Goal: Book appointment/travel/reservation

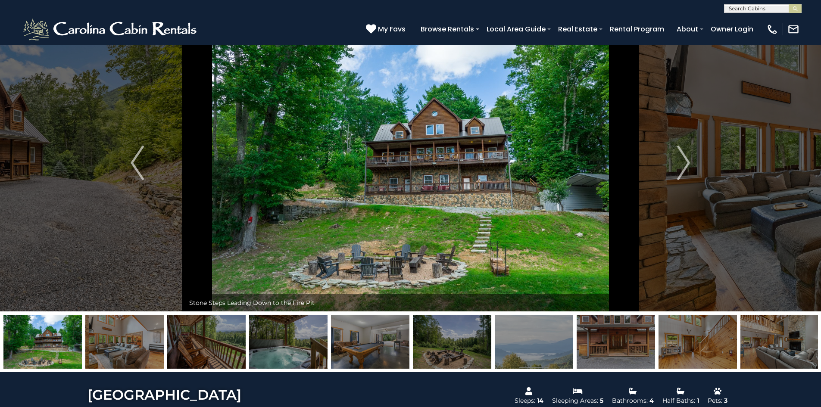
scroll to position [43, 0]
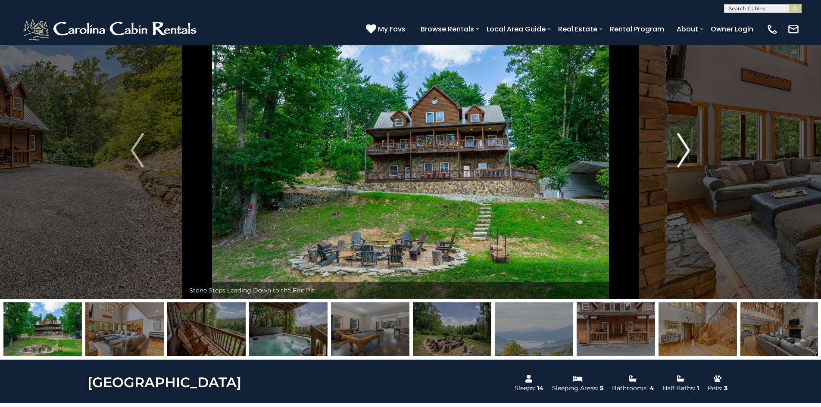
click at [680, 152] on img "Next" at bounding box center [683, 150] width 13 height 34
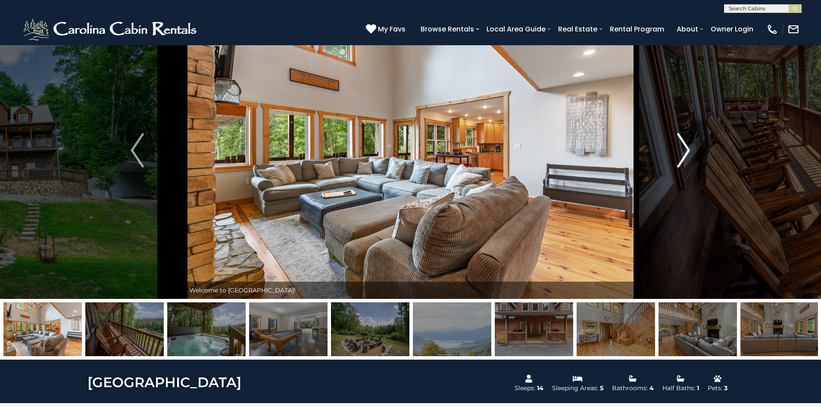
click at [680, 154] on img "Next" at bounding box center [683, 150] width 13 height 34
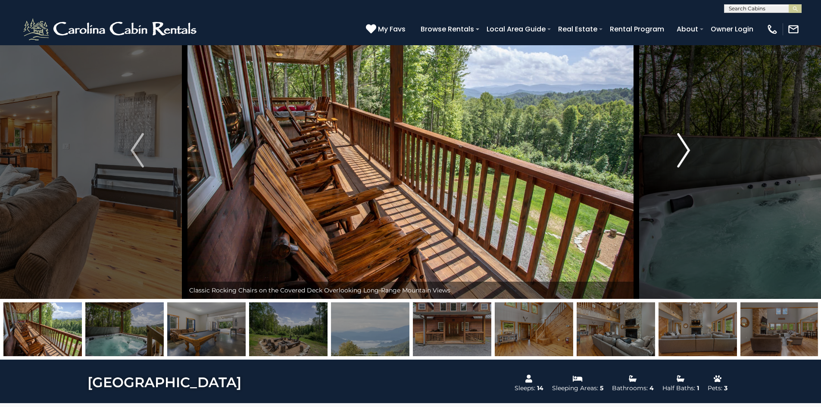
click at [680, 154] on img "Next" at bounding box center [683, 150] width 13 height 34
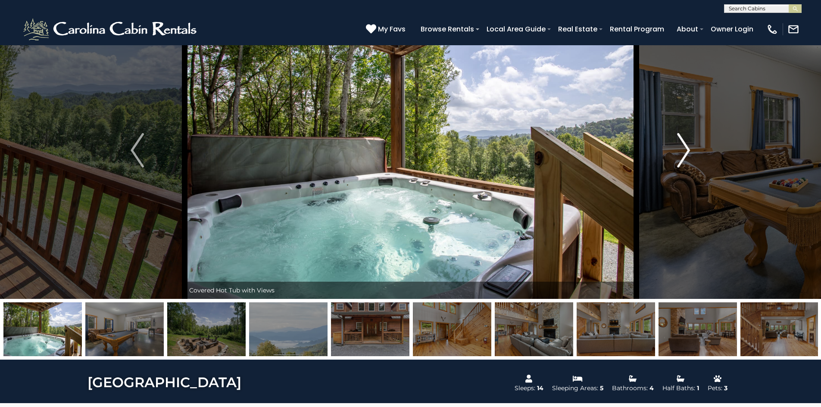
click at [680, 154] on img "Next" at bounding box center [683, 150] width 13 height 34
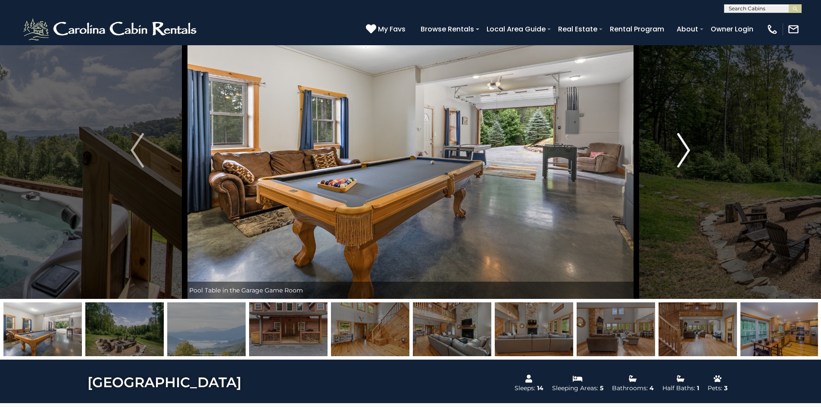
click at [680, 154] on img "Next" at bounding box center [683, 150] width 13 height 34
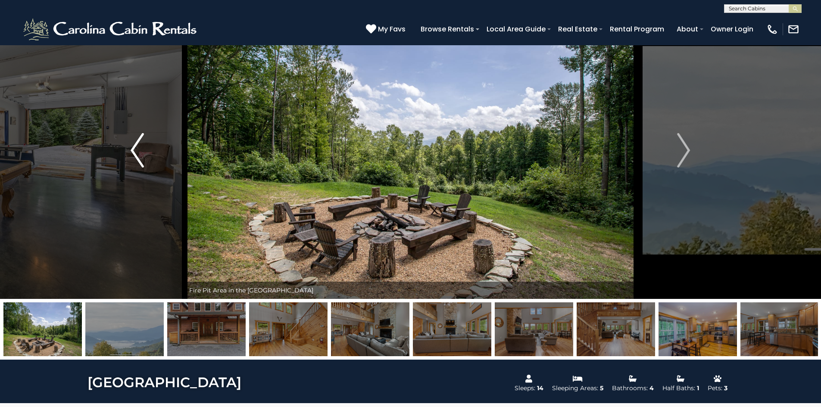
click at [146, 149] on button "Previous" at bounding box center [137, 150] width 95 height 297
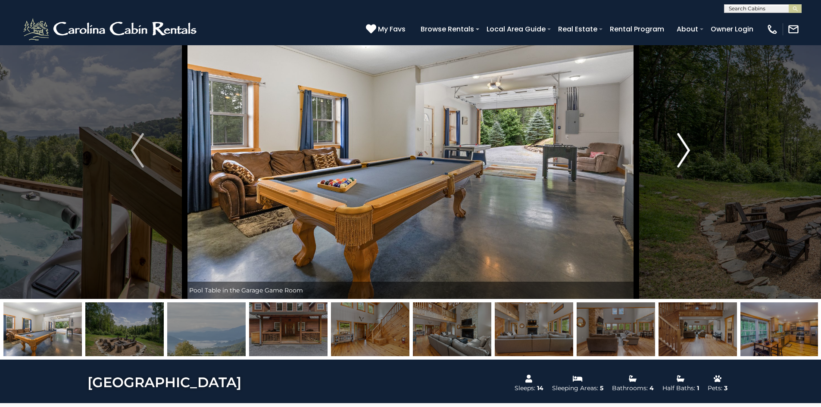
click at [685, 139] on img "Next" at bounding box center [683, 150] width 13 height 34
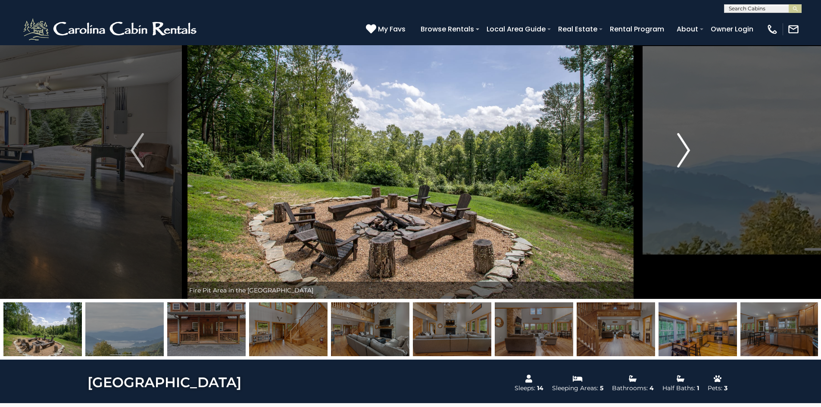
click at [682, 143] on img "Next" at bounding box center [683, 150] width 13 height 34
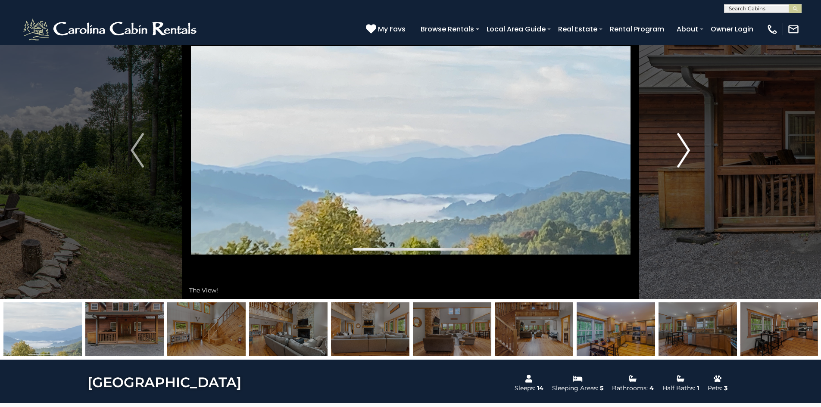
click at [682, 143] on img "Next" at bounding box center [683, 150] width 13 height 34
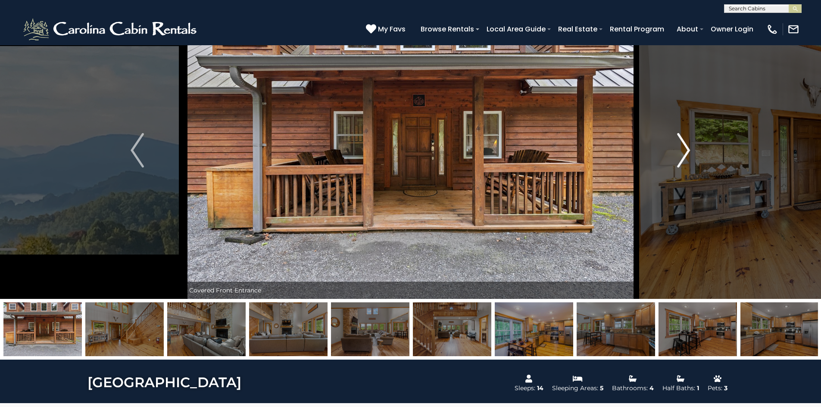
click at [682, 143] on img "Next" at bounding box center [683, 150] width 13 height 34
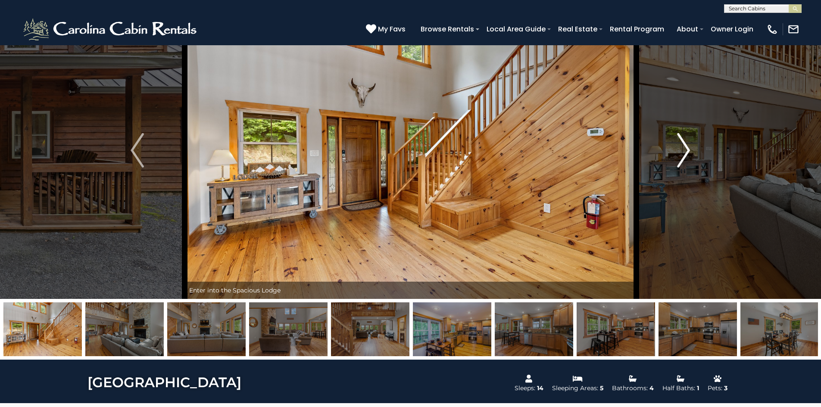
click at [682, 143] on img "Next" at bounding box center [683, 150] width 13 height 34
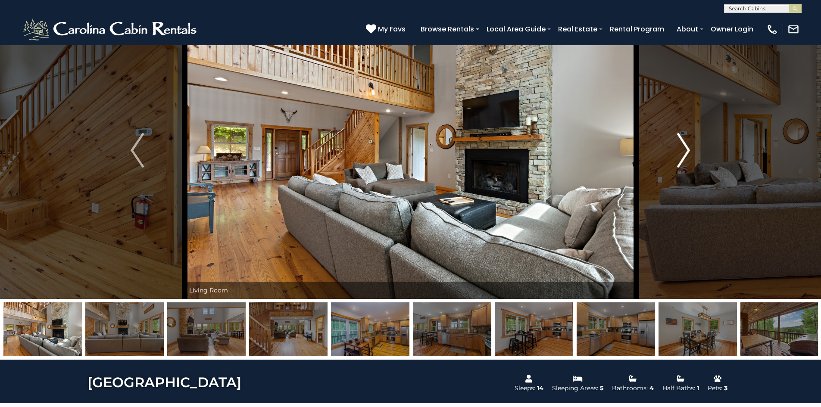
click at [682, 143] on img "Next" at bounding box center [683, 150] width 13 height 34
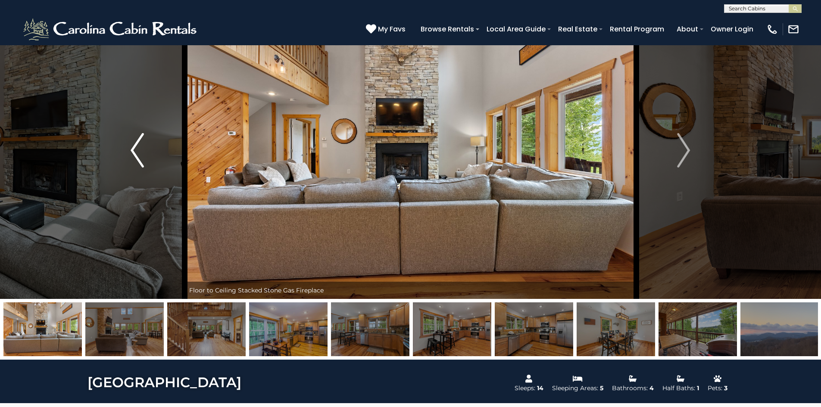
click at [147, 148] on button "Previous" at bounding box center [137, 150] width 95 height 297
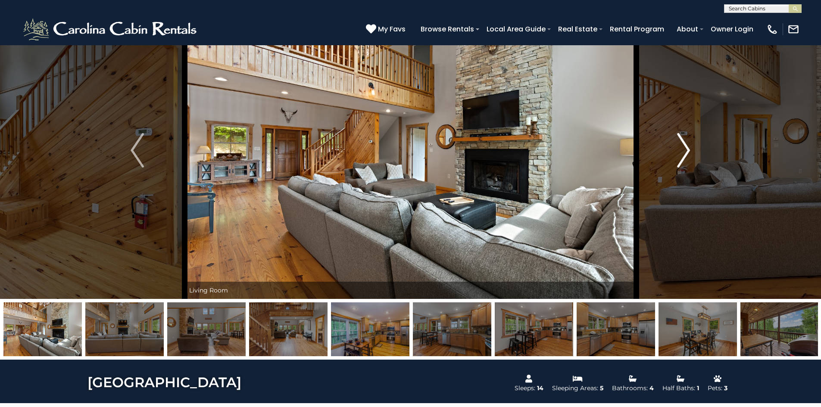
click at [691, 145] on button "Next" at bounding box center [683, 150] width 95 height 297
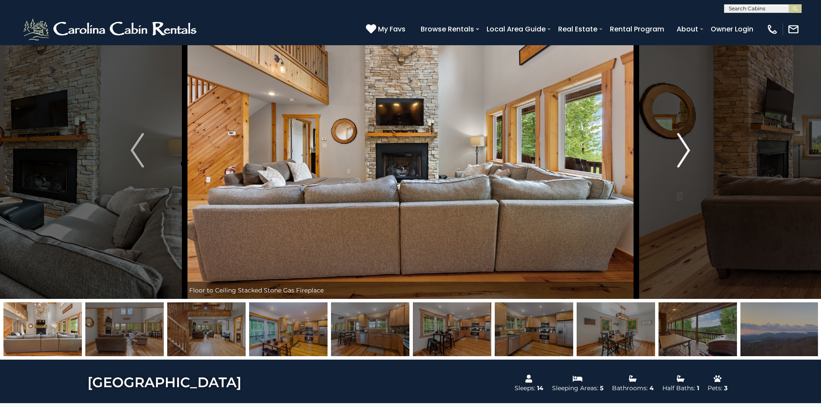
click at [686, 151] on img "Next" at bounding box center [683, 150] width 13 height 34
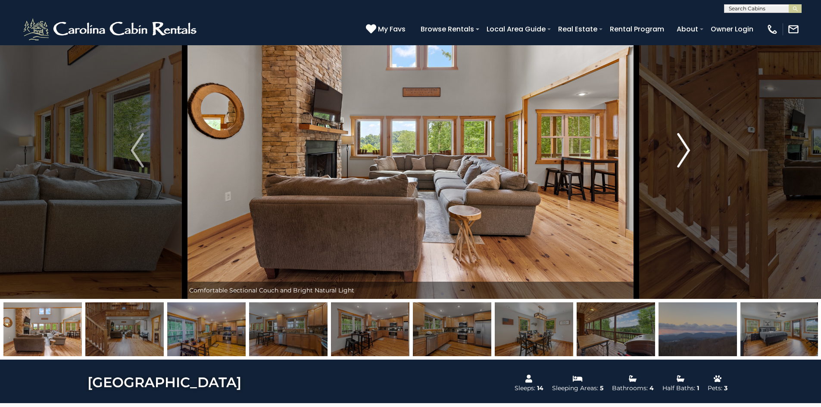
click at [686, 151] on img "Next" at bounding box center [683, 150] width 13 height 34
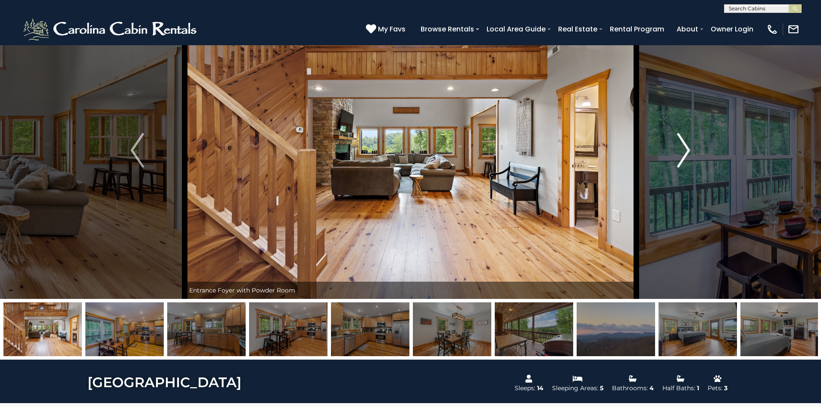
click at [686, 151] on img "Next" at bounding box center [683, 150] width 13 height 34
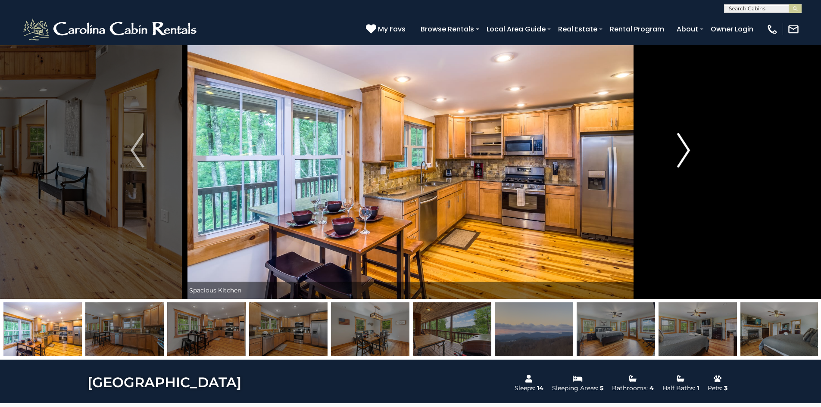
click at [687, 153] on img "Next" at bounding box center [683, 150] width 13 height 34
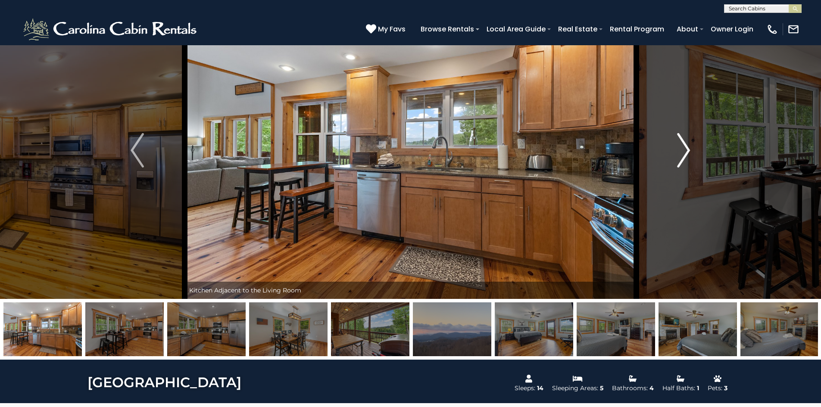
click at [687, 153] on img "Next" at bounding box center [683, 150] width 13 height 34
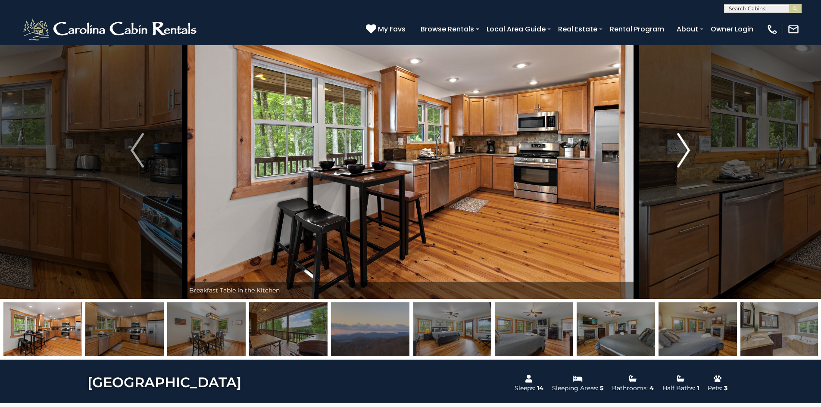
click at [687, 153] on img "Next" at bounding box center [683, 150] width 13 height 34
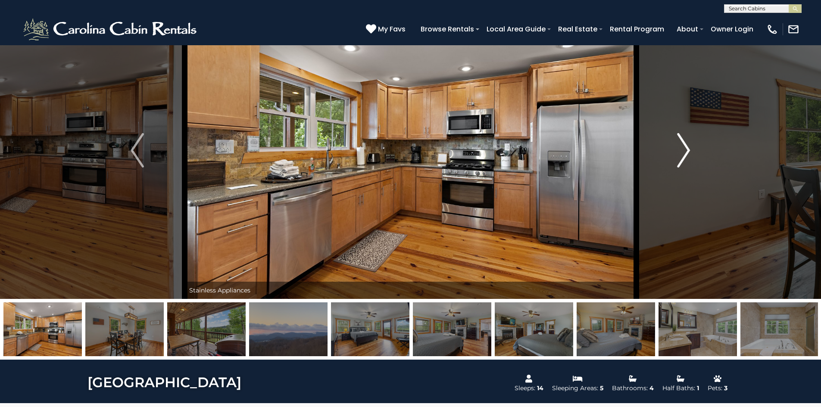
click at [682, 151] on img "Next" at bounding box center [683, 150] width 13 height 34
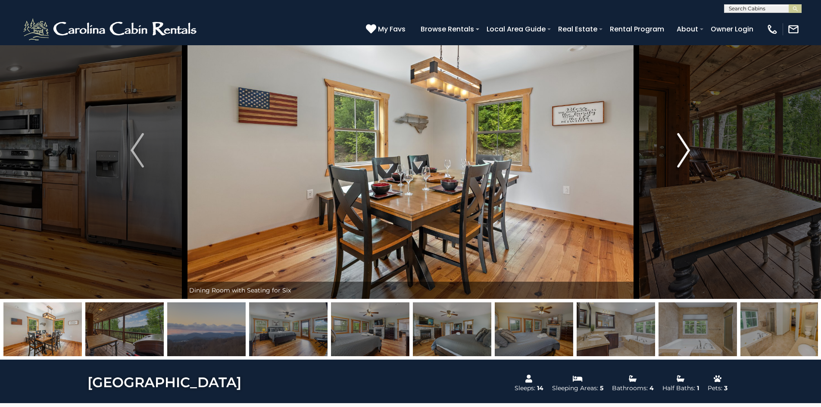
click at [682, 151] on img "Next" at bounding box center [683, 150] width 13 height 34
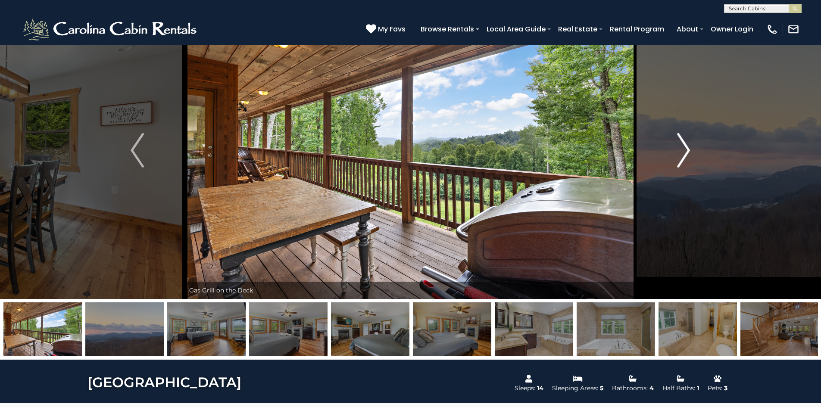
click at [682, 151] on img "Next" at bounding box center [683, 150] width 13 height 34
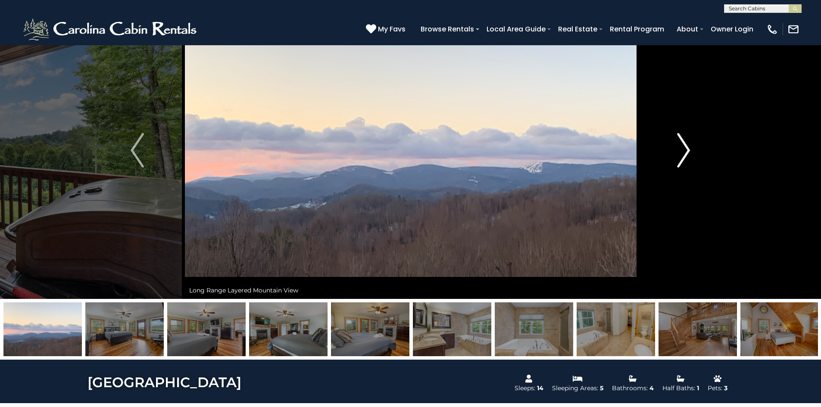
click at [682, 151] on img "Next" at bounding box center [683, 150] width 13 height 34
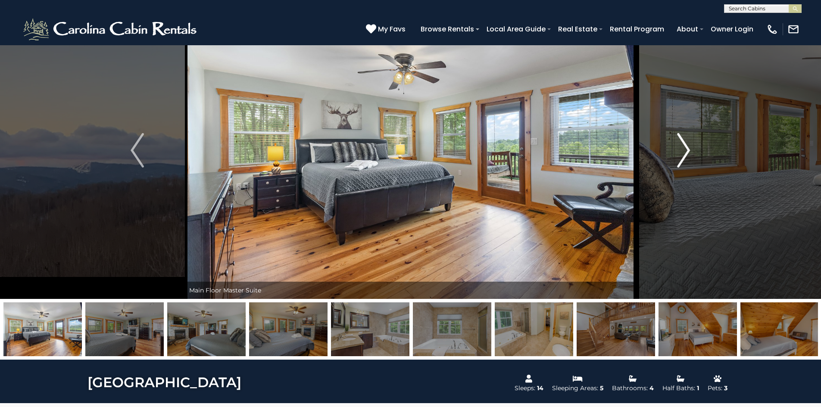
click at [682, 151] on img "Next" at bounding box center [683, 150] width 13 height 34
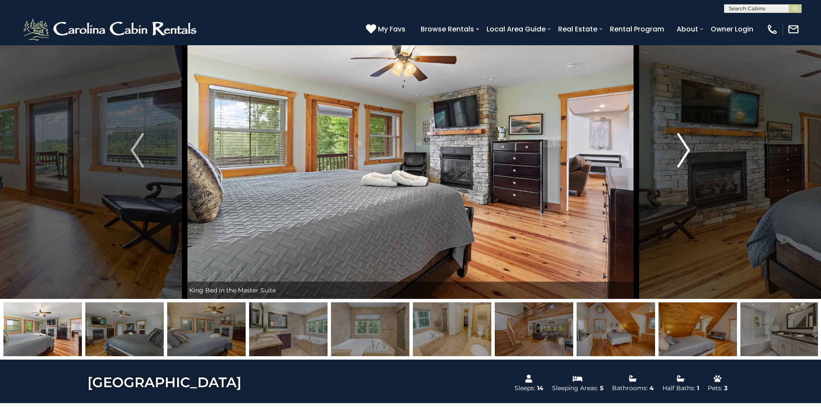
click at [682, 151] on img "Next" at bounding box center [683, 150] width 13 height 34
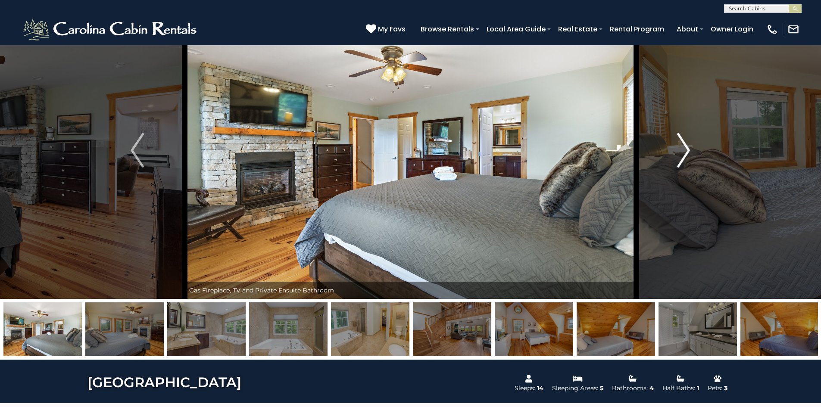
click at [682, 151] on img "Next" at bounding box center [683, 150] width 13 height 34
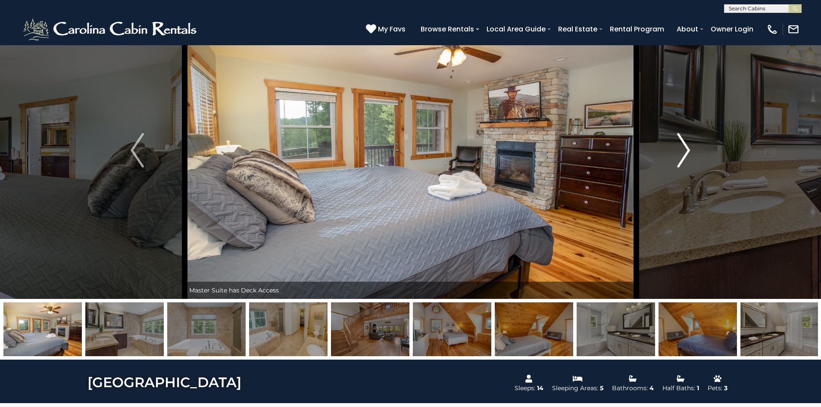
click at [682, 151] on img "Next" at bounding box center [683, 150] width 13 height 34
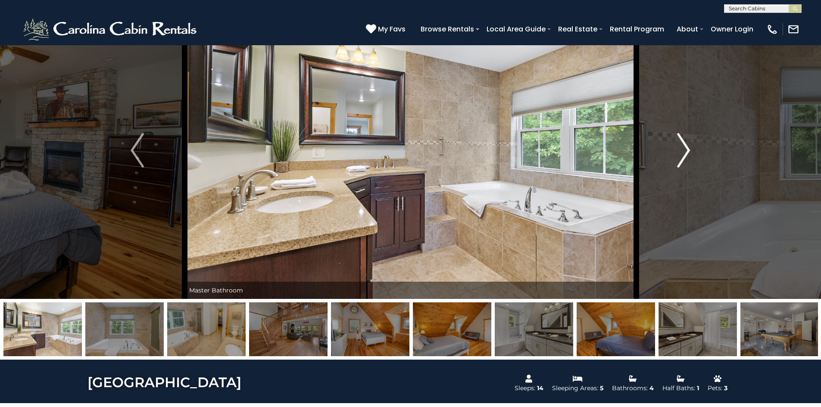
click at [682, 151] on img "Next" at bounding box center [683, 150] width 13 height 34
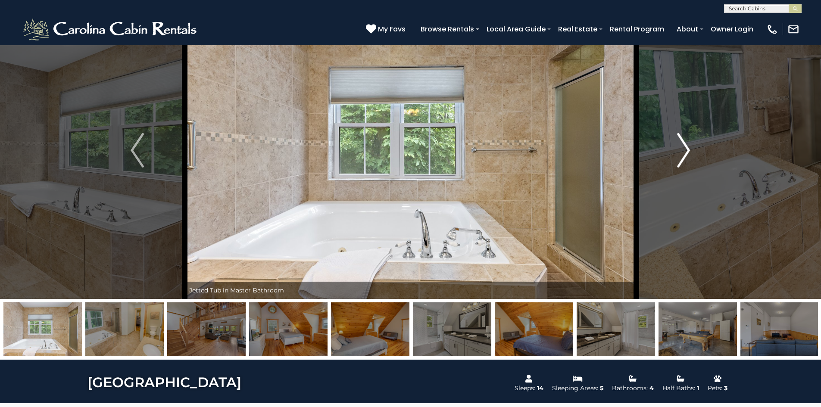
click at [682, 151] on img "Next" at bounding box center [683, 150] width 13 height 34
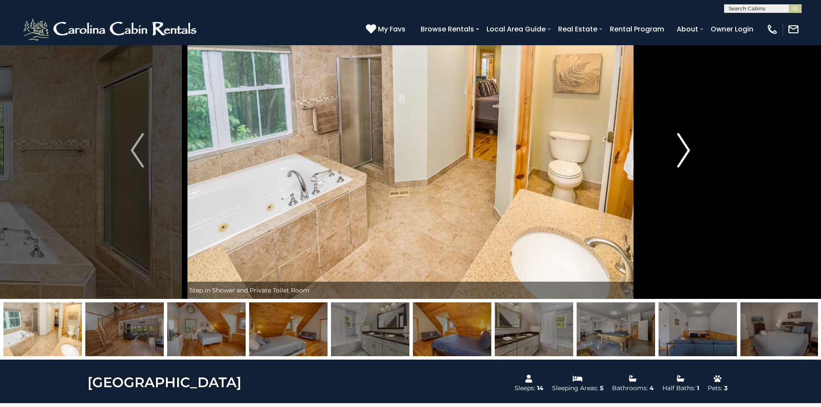
click at [682, 151] on img "Next" at bounding box center [683, 150] width 13 height 34
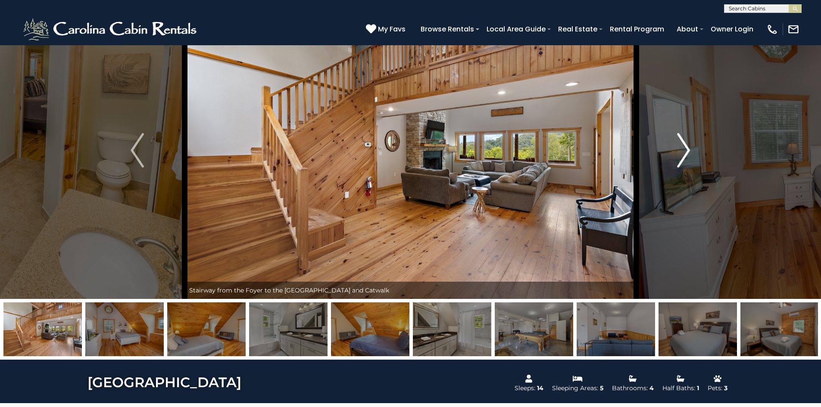
click at [682, 151] on img "Next" at bounding box center [683, 150] width 13 height 34
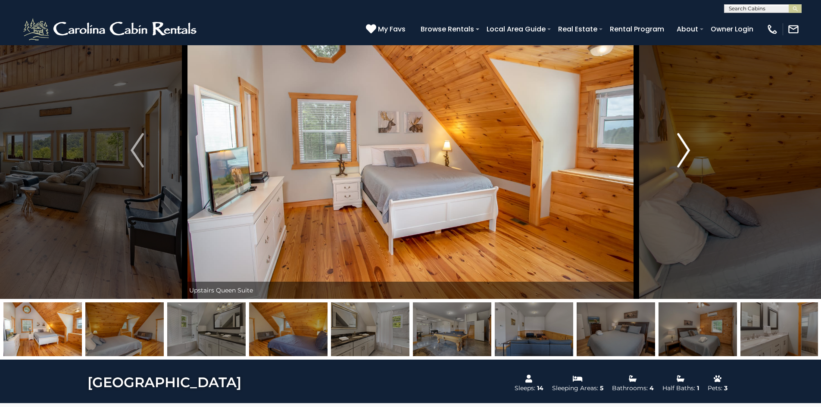
click at [682, 151] on img "Next" at bounding box center [683, 150] width 13 height 34
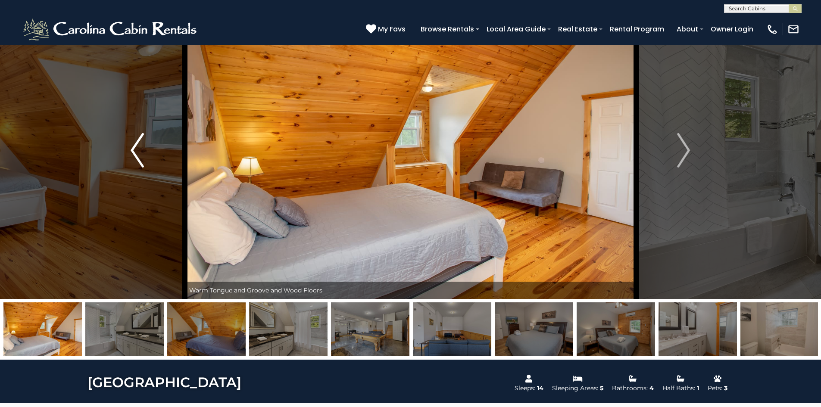
click at [138, 148] on img "Previous" at bounding box center [137, 150] width 13 height 34
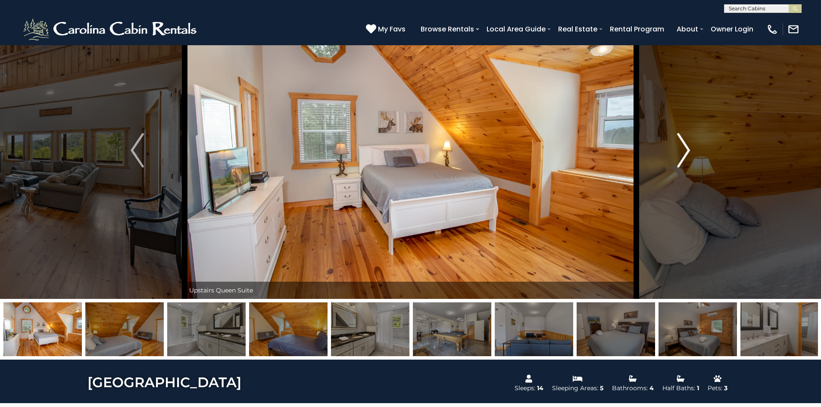
click at [681, 155] on img "Next" at bounding box center [683, 150] width 13 height 34
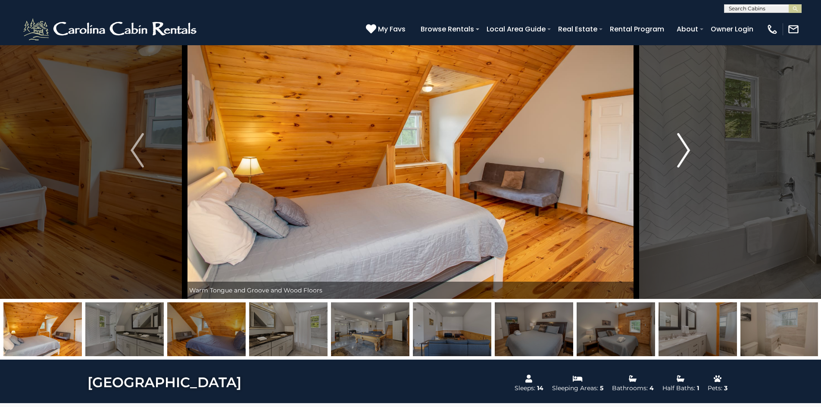
click at [681, 155] on img "Next" at bounding box center [683, 150] width 13 height 34
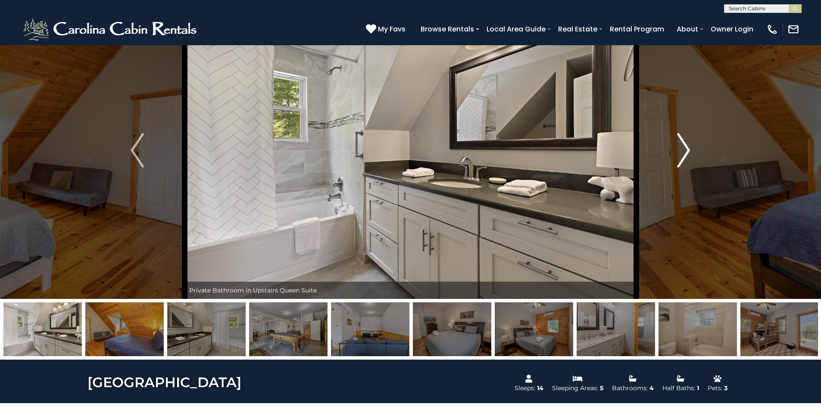
click at [681, 155] on img "Next" at bounding box center [683, 150] width 13 height 34
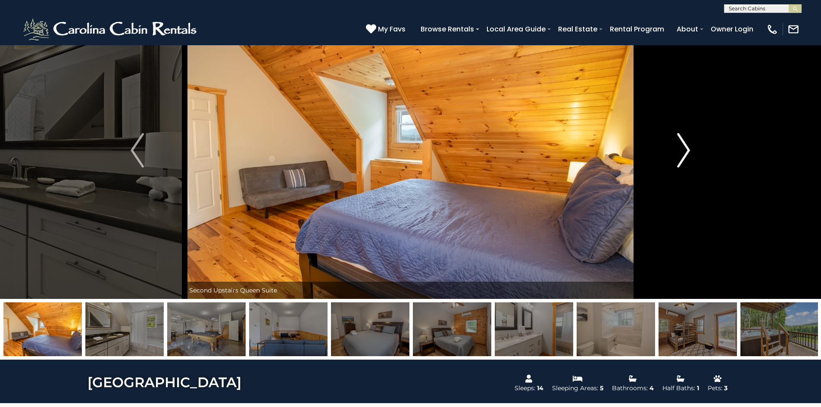
click at [681, 155] on img "Next" at bounding box center [683, 150] width 13 height 34
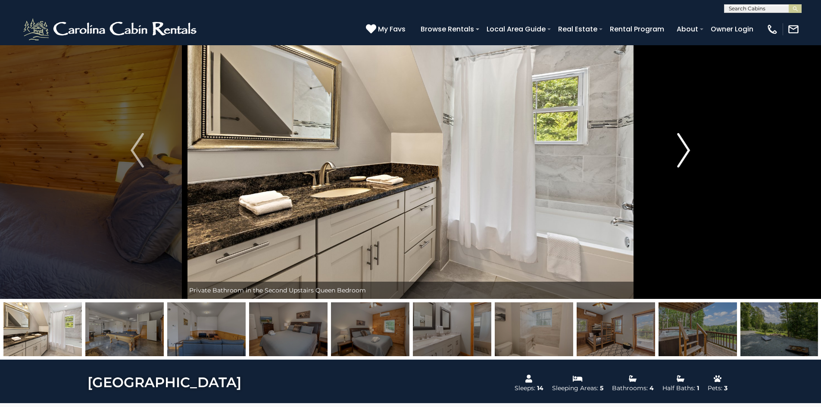
click at [681, 155] on img "Next" at bounding box center [683, 150] width 13 height 34
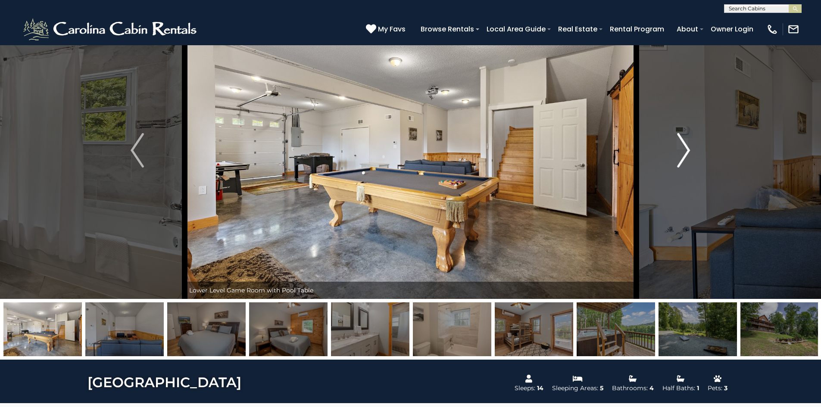
click at [681, 155] on img "Next" at bounding box center [683, 150] width 13 height 34
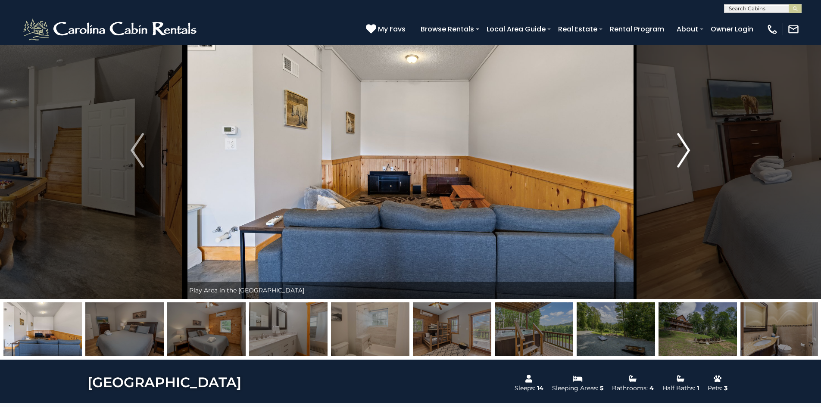
click at [680, 154] on img "Next" at bounding box center [683, 150] width 13 height 34
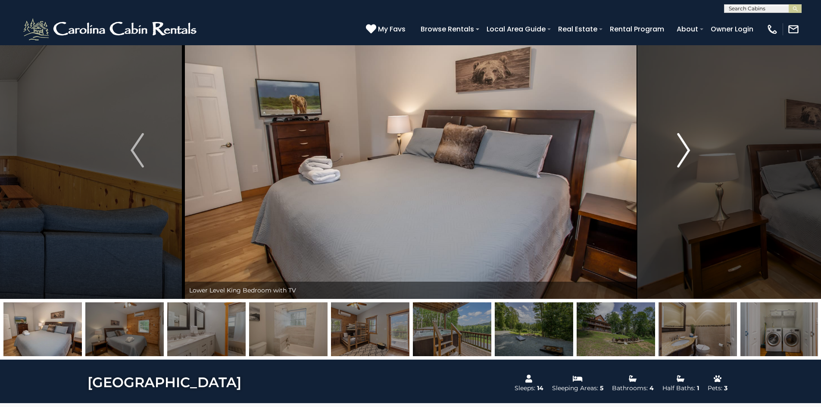
click at [680, 154] on img "Next" at bounding box center [683, 150] width 13 height 34
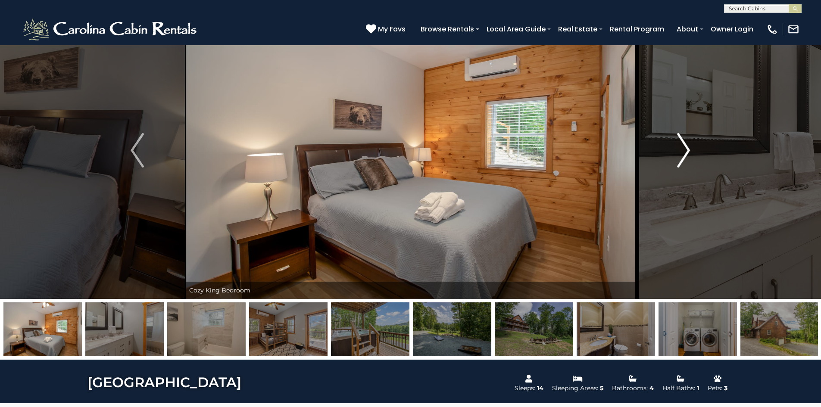
click at [684, 156] on img "Next" at bounding box center [683, 150] width 13 height 34
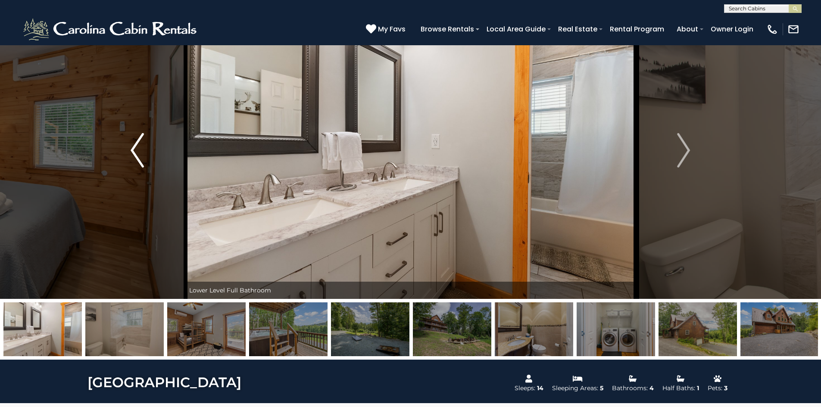
click at [138, 161] on img "Previous" at bounding box center [137, 150] width 13 height 34
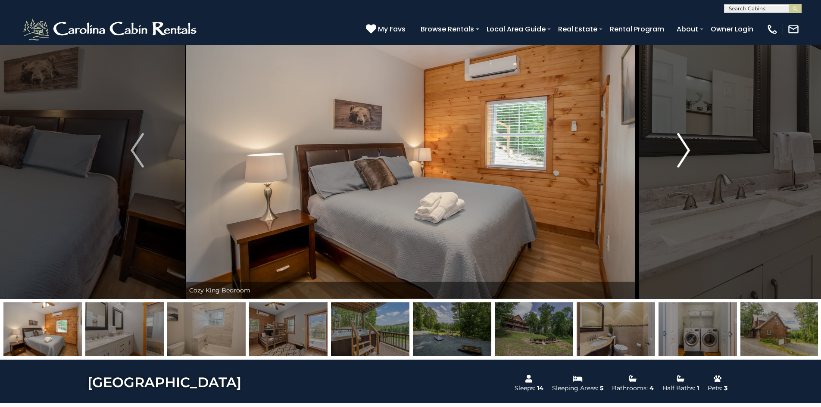
click at [683, 144] on img "Next" at bounding box center [683, 150] width 13 height 34
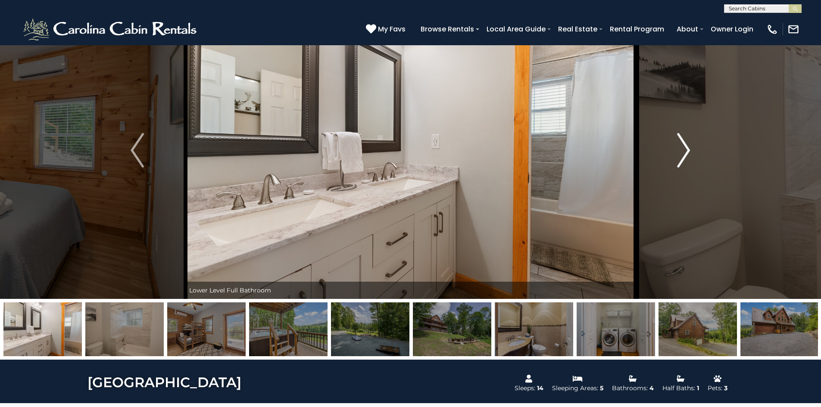
click at [683, 144] on img "Next" at bounding box center [683, 150] width 13 height 34
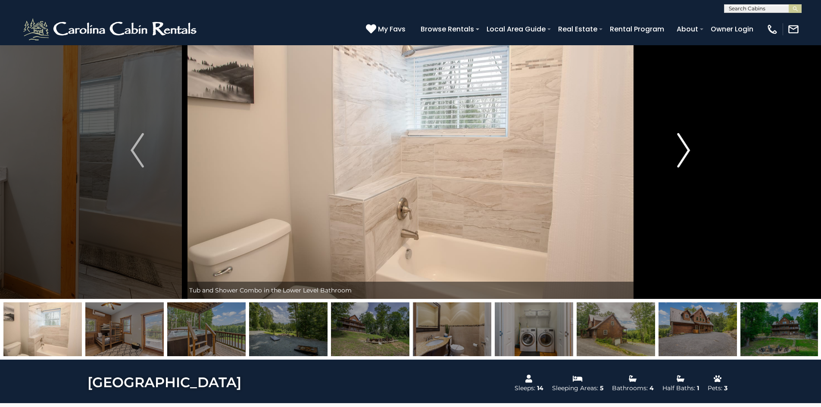
click at [694, 150] on button "Next" at bounding box center [683, 150] width 95 height 297
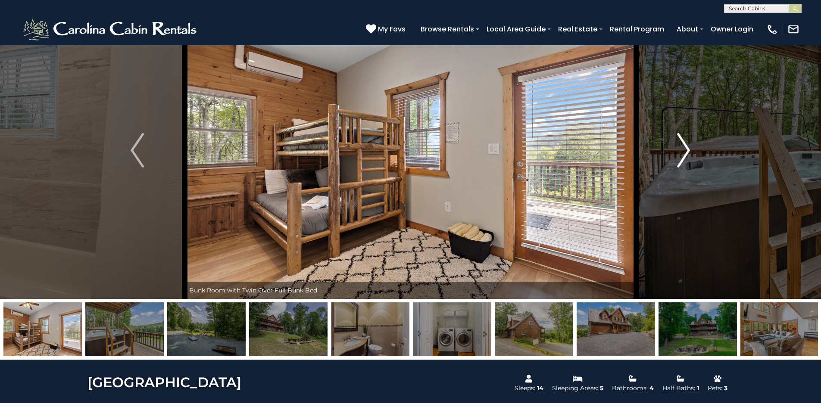
click at [694, 150] on button "Next" at bounding box center [683, 150] width 95 height 297
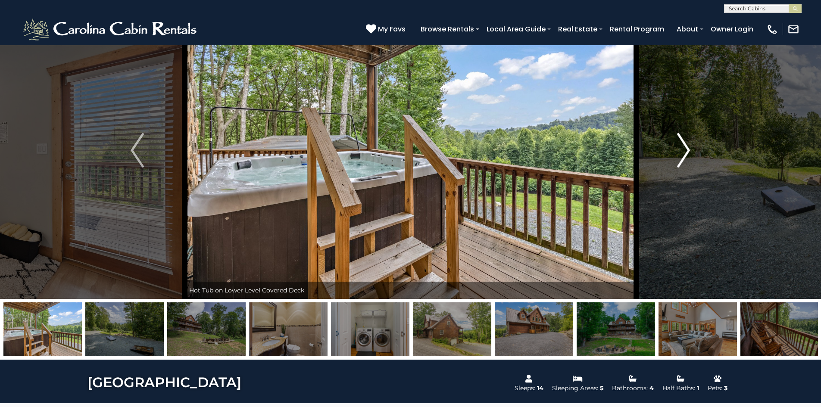
click at [694, 150] on button "Next" at bounding box center [683, 150] width 95 height 297
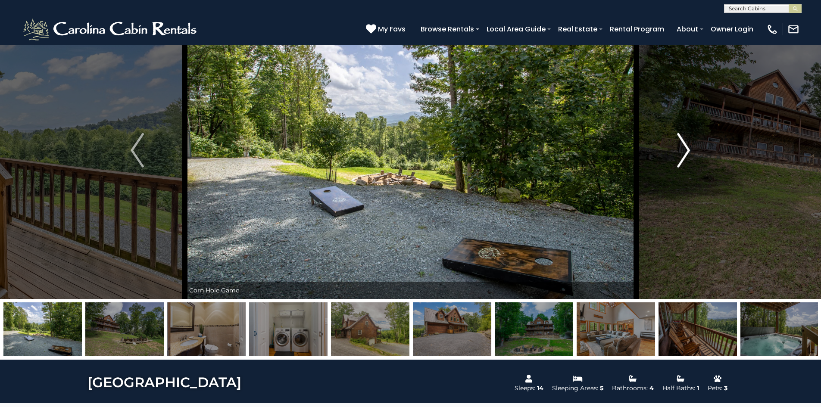
click at [694, 150] on button "Next" at bounding box center [683, 150] width 95 height 297
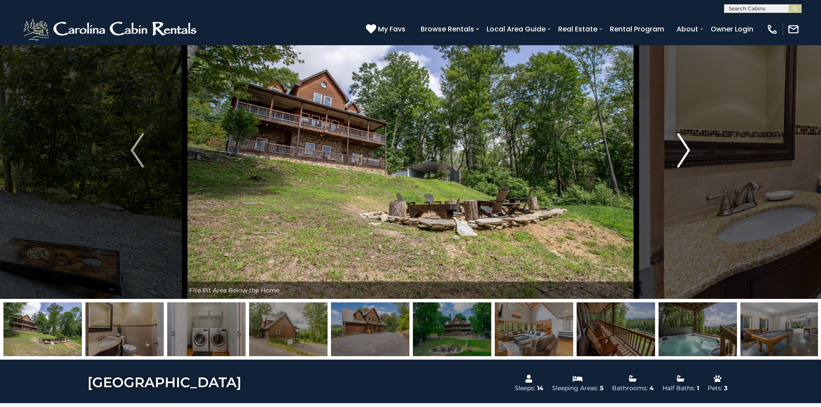
click at [694, 150] on button "Next" at bounding box center [683, 150] width 95 height 297
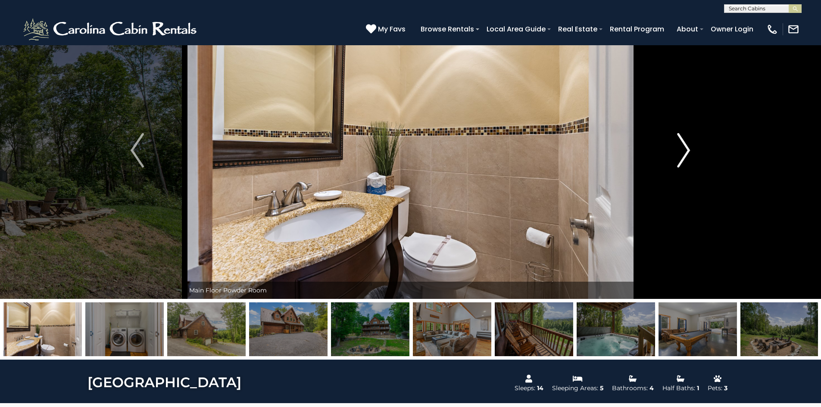
click at [694, 150] on button "Next" at bounding box center [683, 150] width 95 height 297
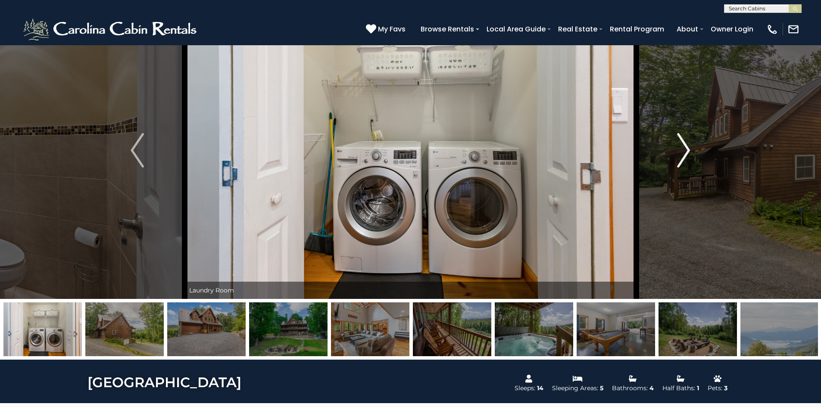
click at [694, 150] on button "Next" at bounding box center [683, 150] width 95 height 297
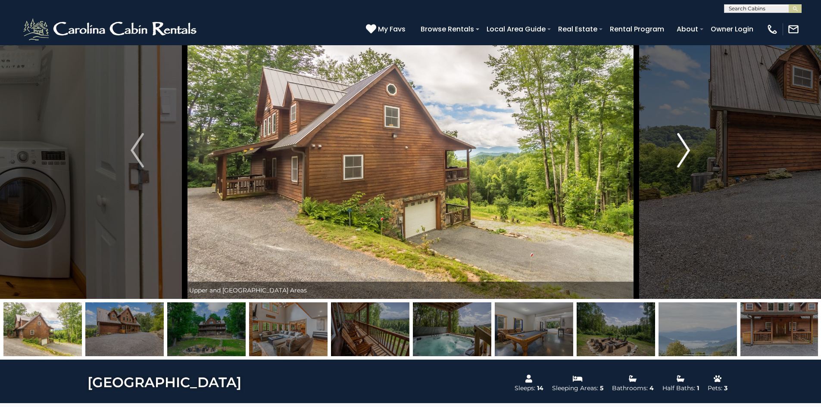
click at [694, 150] on button "Next" at bounding box center [683, 150] width 95 height 297
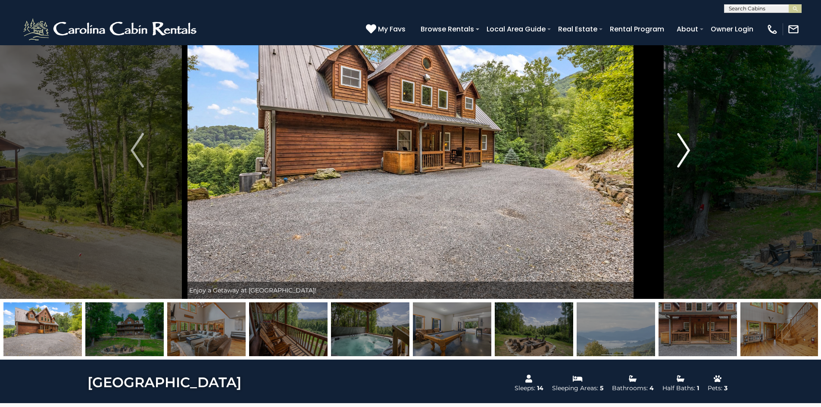
click at [694, 150] on button "Next" at bounding box center [683, 150] width 95 height 297
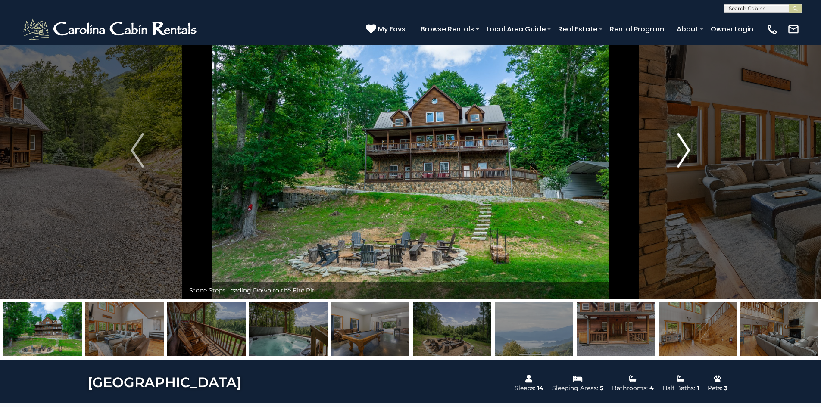
click at [694, 150] on button "Next" at bounding box center [683, 150] width 95 height 297
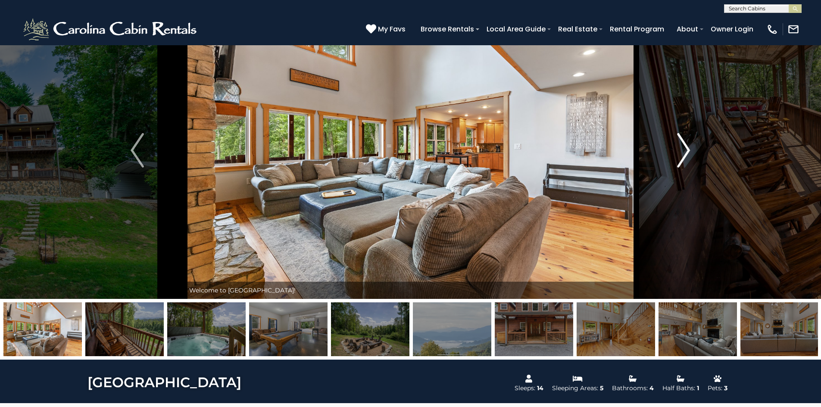
click at [694, 150] on button "Next" at bounding box center [683, 150] width 95 height 297
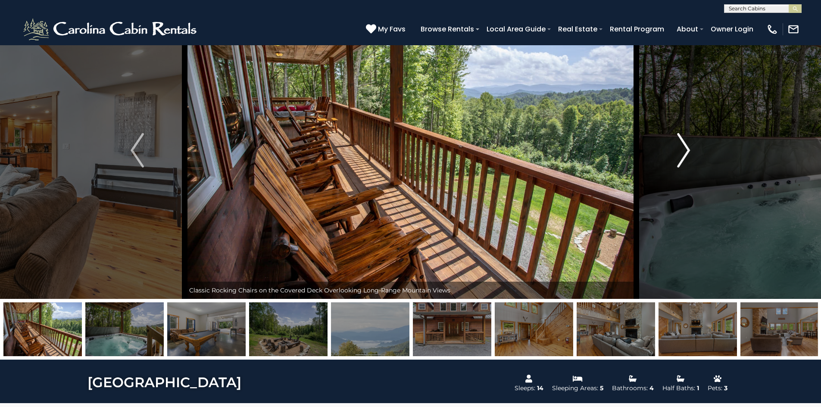
click at [694, 150] on button "Next" at bounding box center [683, 150] width 95 height 297
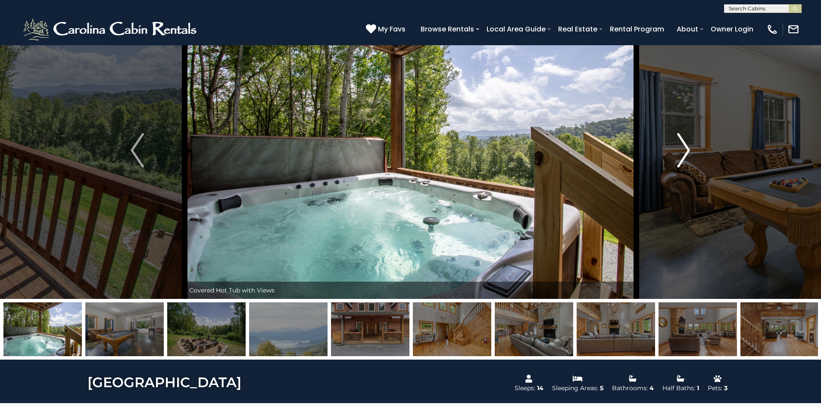
click at [694, 150] on button "Next" at bounding box center [683, 150] width 95 height 297
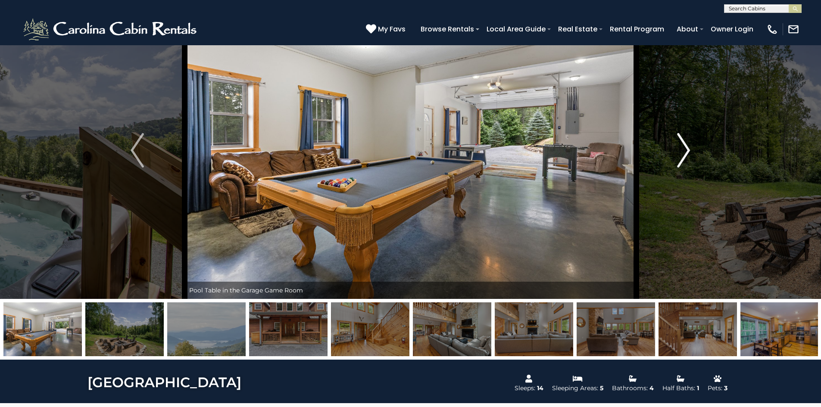
click at [694, 150] on button "Next" at bounding box center [683, 150] width 95 height 297
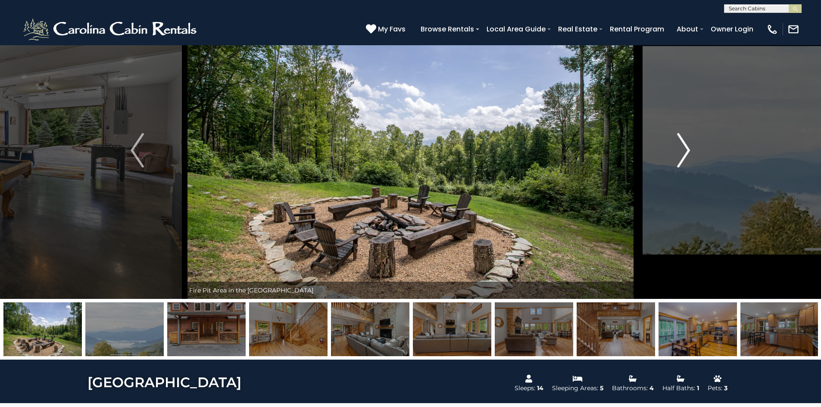
click at [694, 150] on button "Next" at bounding box center [683, 150] width 95 height 297
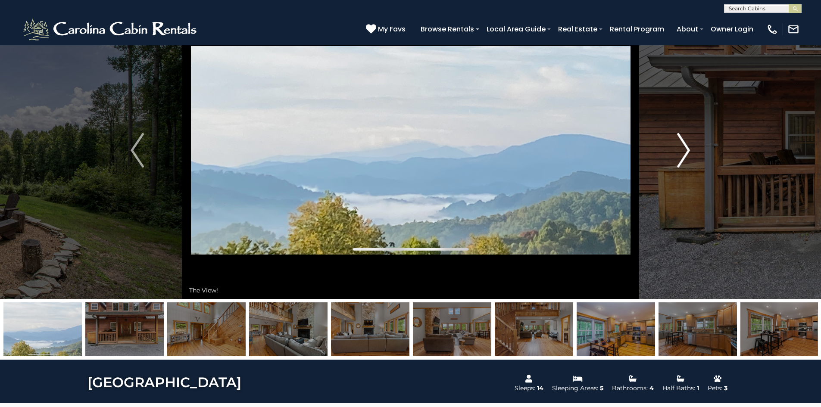
click at [694, 150] on button "Next" at bounding box center [683, 150] width 95 height 297
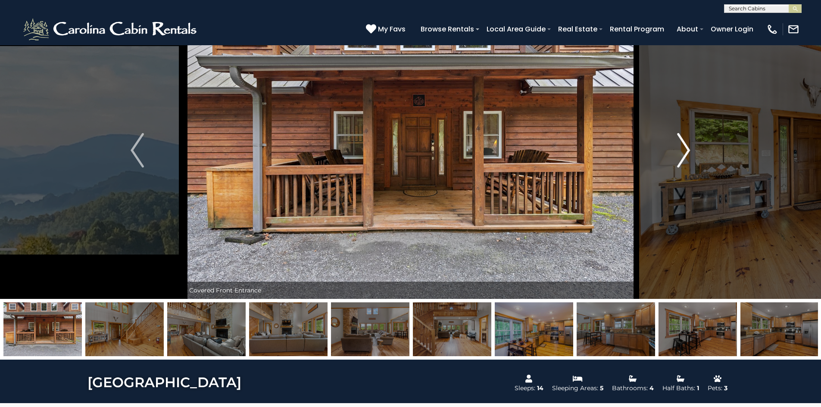
click at [694, 150] on button "Next" at bounding box center [683, 150] width 95 height 297
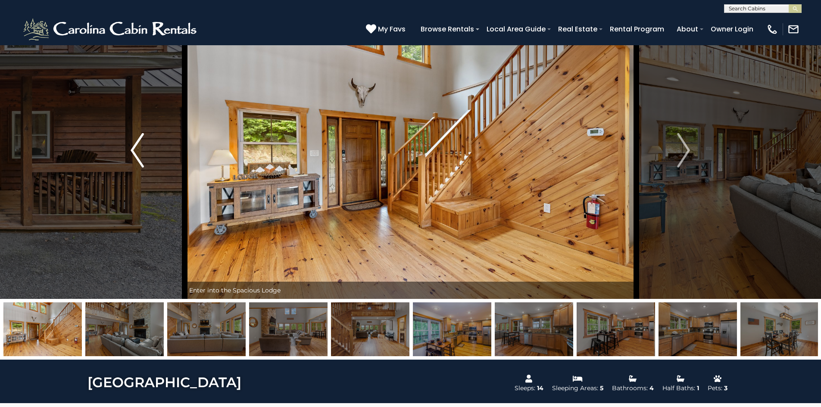
click at [133, 151] on img "Previous" at bounding box center [137, 150] width 13 height 34
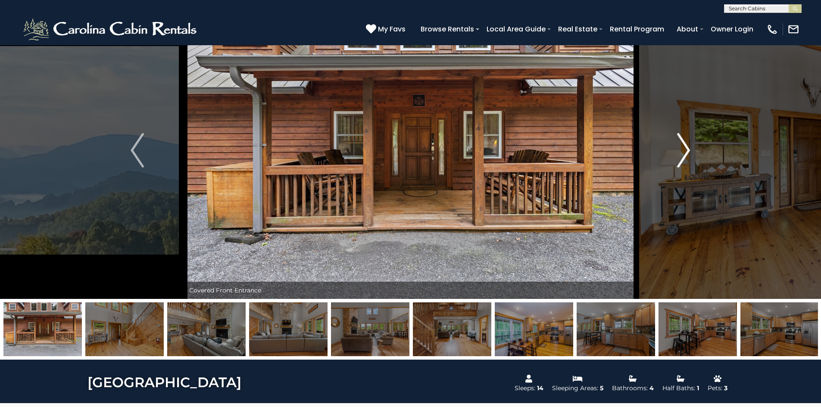
click at [688, 144] on img "Next" at bounding box center [683, 150] width 13 height 34
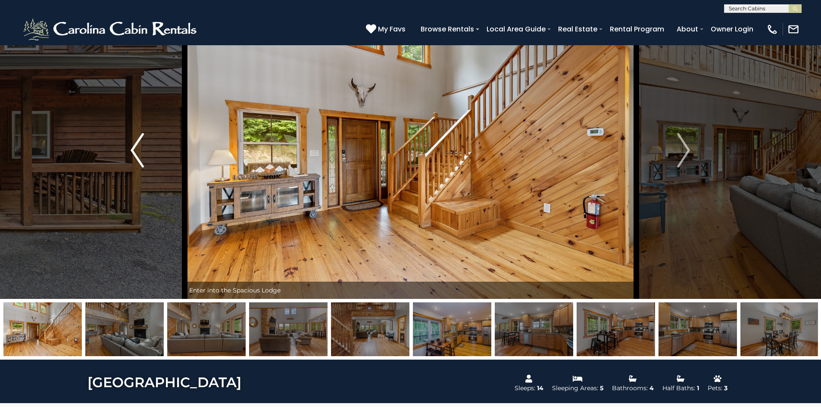
click at [136, 151] on img "Previous" at bounding box center [137, 150] width 13 height 34
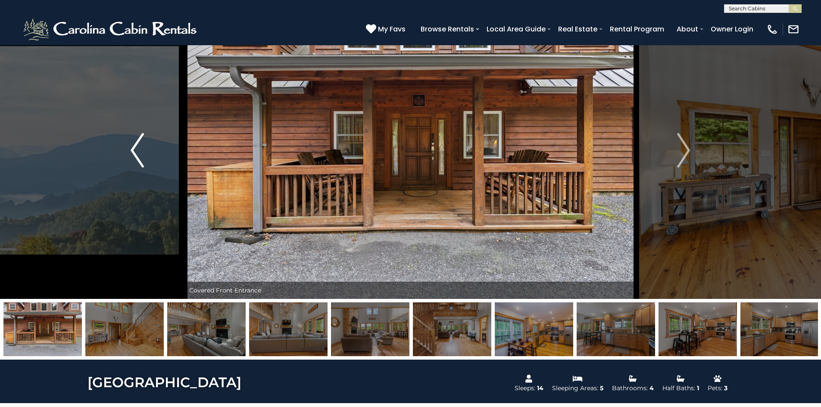
click at [136, 151] on img "Previous" at bounding box center [137, 150] width 13 height 34
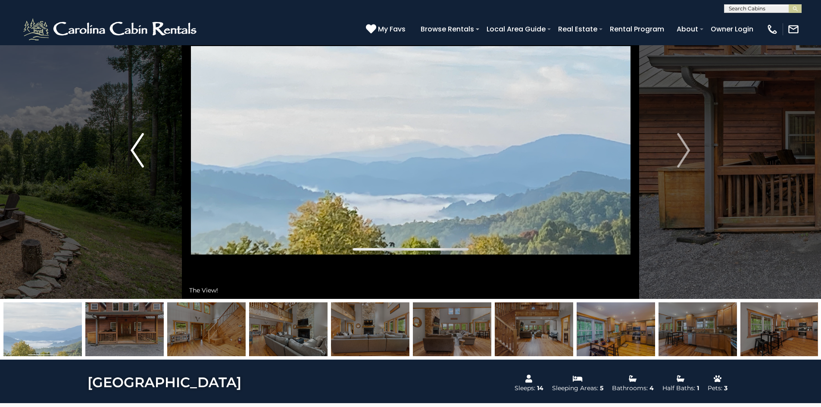
click at [136, 151] on img "Previous" at bounding box center [137, 150] width 13 height 34
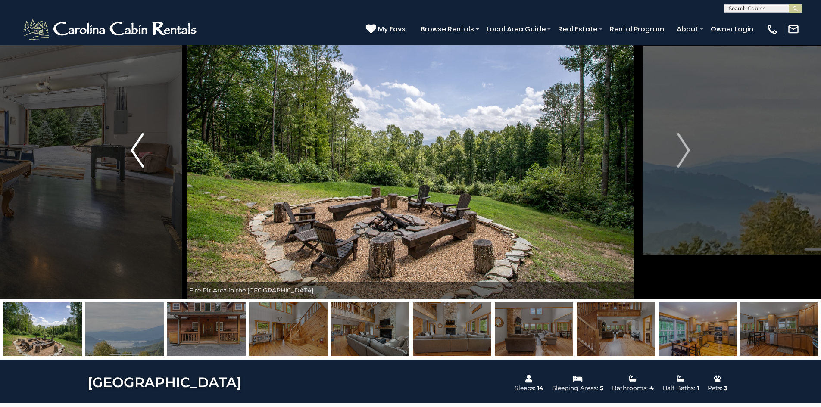
click at [136, 151] on img "Previous" at bounding box center [137, 150] width 13 height 34
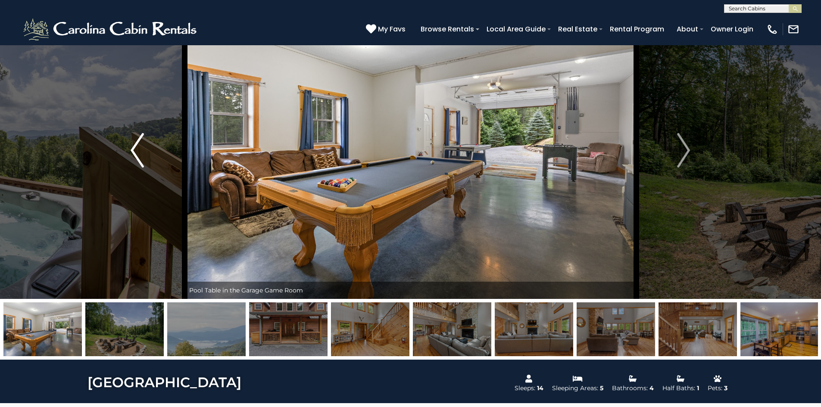
click at [136, 151] on img "Previous" at bounding box center [137, 150] width 13 height 34
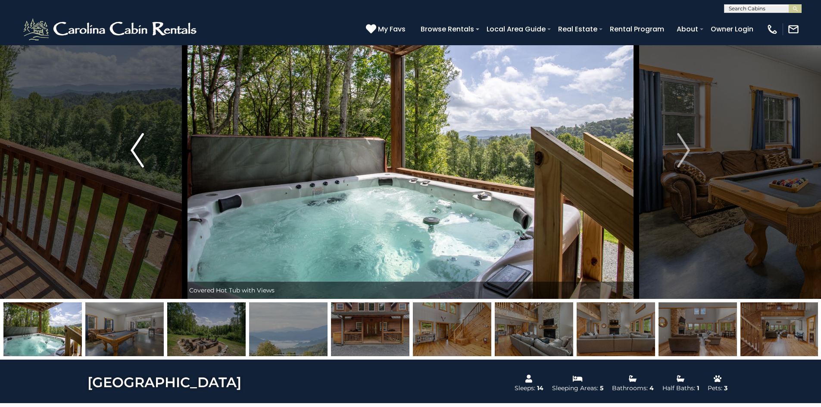
click at [136, 151] on img "Previous" at bounding box center [137, 150] width 13 height 34
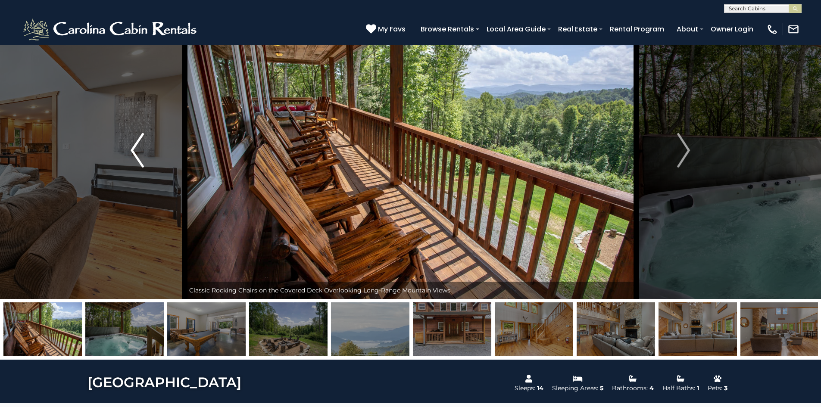
click at [136, 151] on img "Previous" at bounding box center [137, 150] width 13 height 34
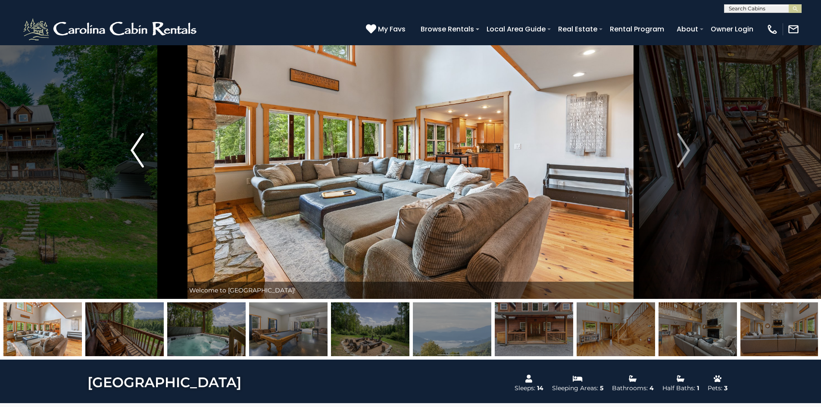
click at [136, 151] on img "Previous" at bounding box center [137, 150] width 13 height 34
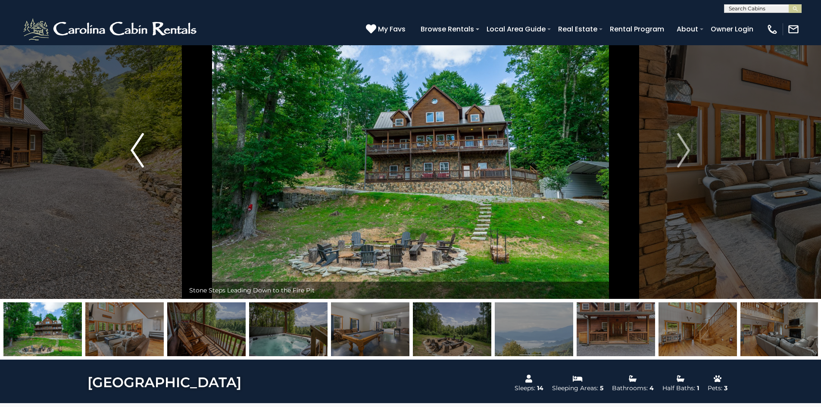
click at [136, 151] on img "Previous" at bounding box center [137, 150] width 13 height 34
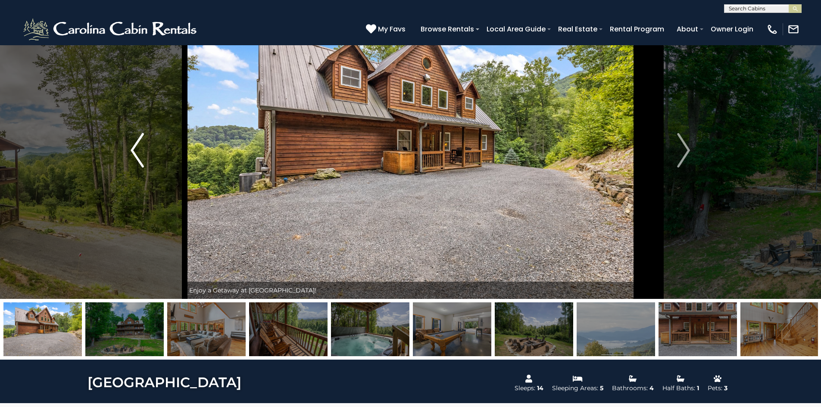
click at [137, 151] on img "Previous" at bounding box center [137, 150] width 13 height 34
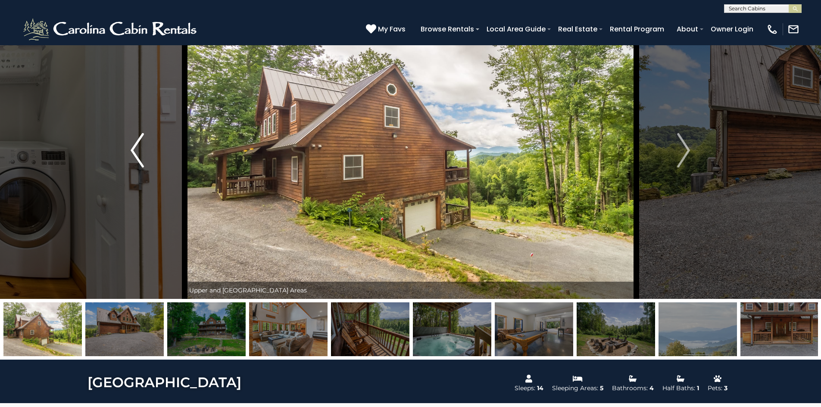
click at [137, 150] on img "Previous" at bounding box center [137, 150] width 13 height 34
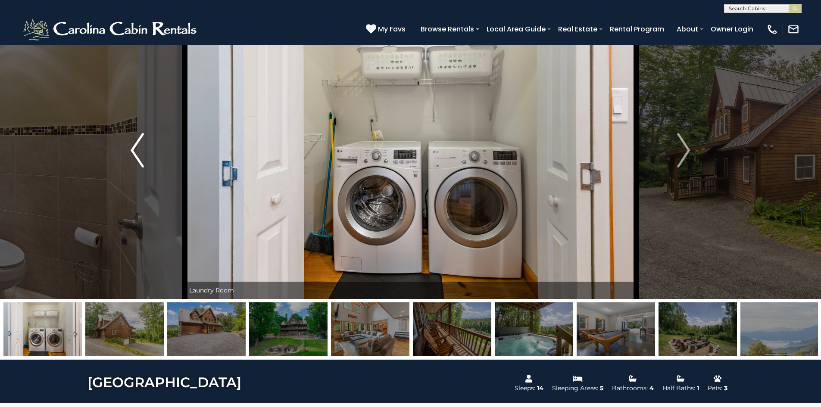
click at [137, 150] on img "Previous" at bounding box center [137, 150] width 13 height 34
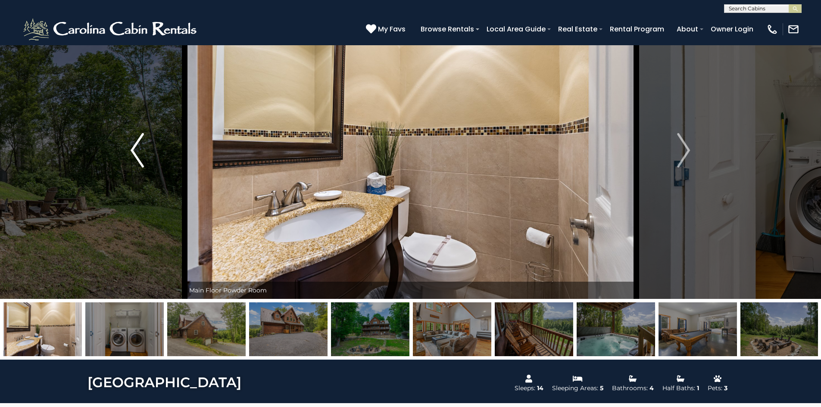
click at [137, 150] on img "Previous" at bounding box center [137, 150] width 13 height 34
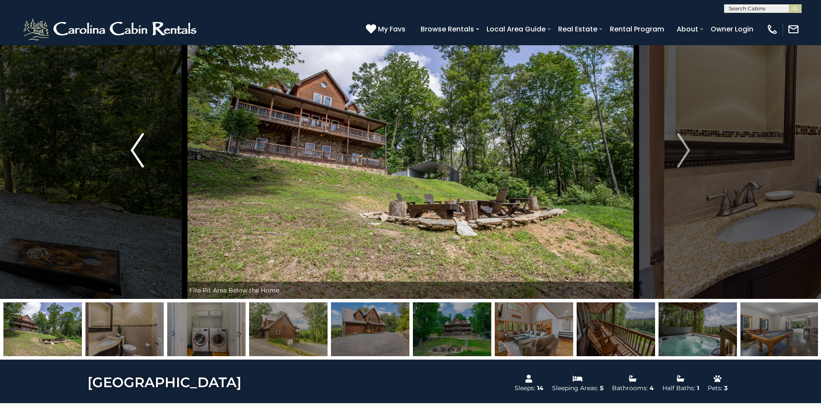
click at [137, 150] on img "Previous" at bounding box center [137, 150] width 13 height 34
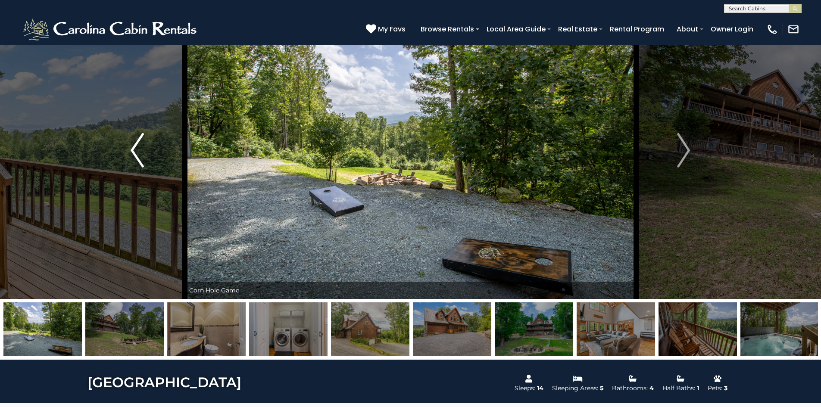
click at [138, 147] on img "Previous" at bounding box center [137, 150] width 13 height 34
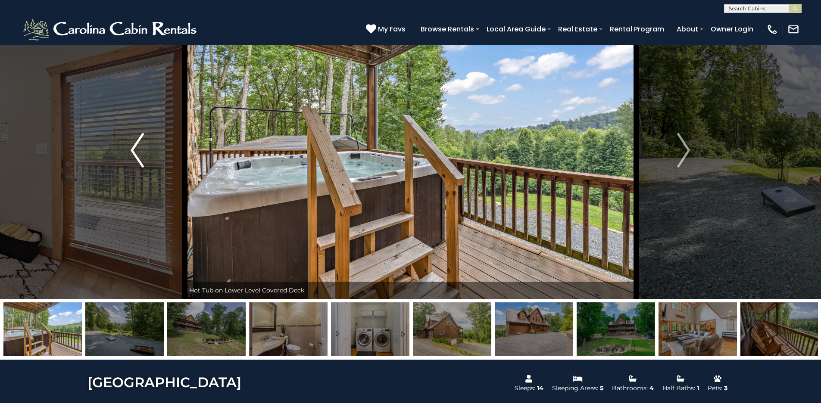
click at [139, 147] on img "Previous" at bounding box center [137, 150] width 13 height 34
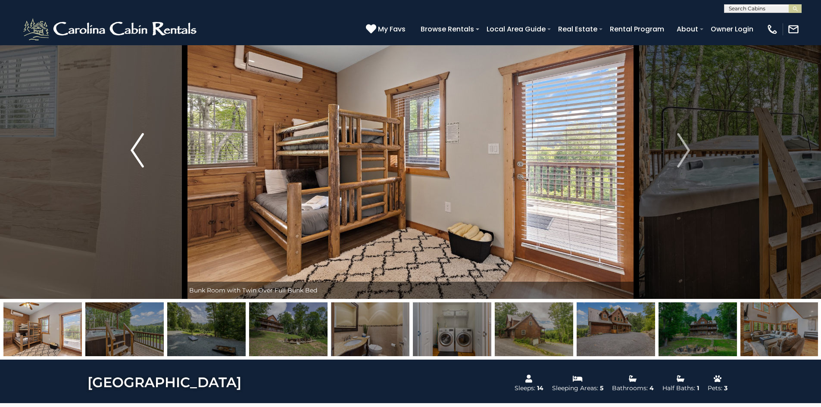
click at [139, 147] on img "Previous" at bounding box center [137, 150] width 13 height 34
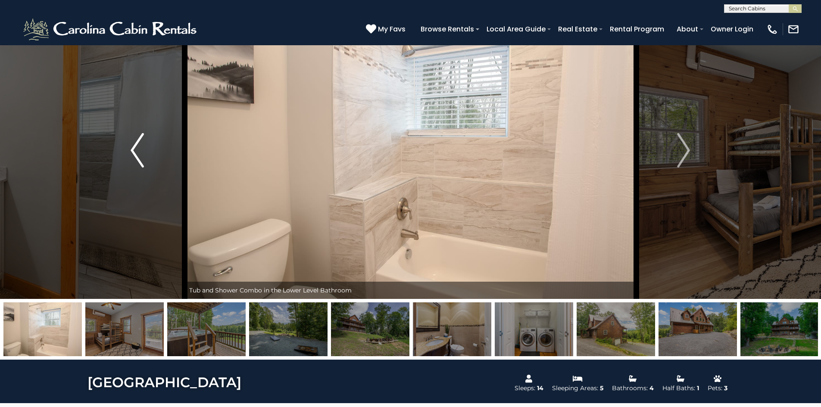
click at [139, 147] on img "Previous" at bounding box center [137, 150] width 13 height 34
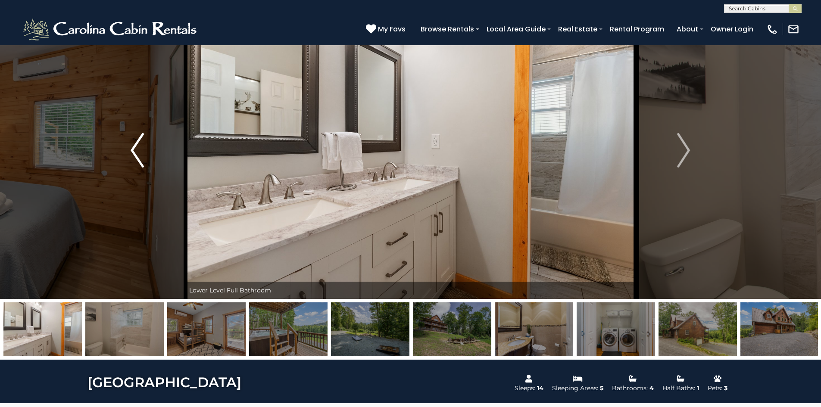
click at [139, 147] on img "Previous" at bounding box center [137, 150] width 13 height 34
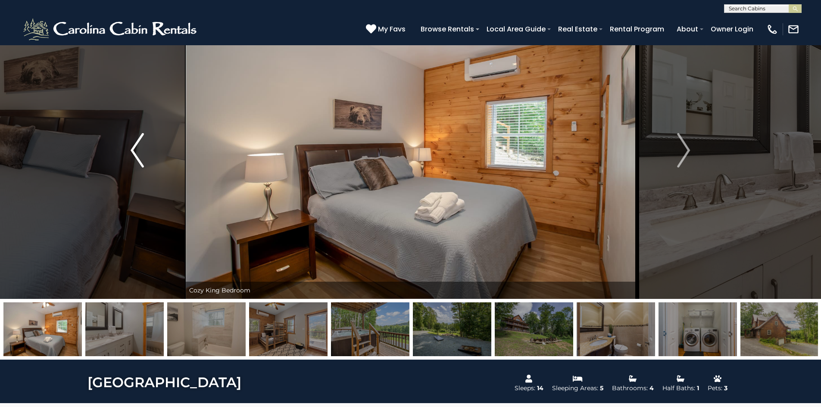
click at [139, 147] on img "Previous" at bounding box center [137, 150] width 13 height 34
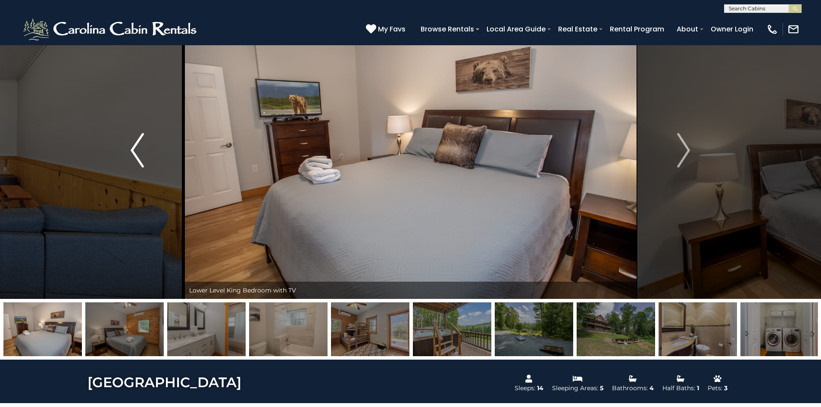
click at [139, 147] on img "Previous" at bounding box center [137, 150] width 13 height 34
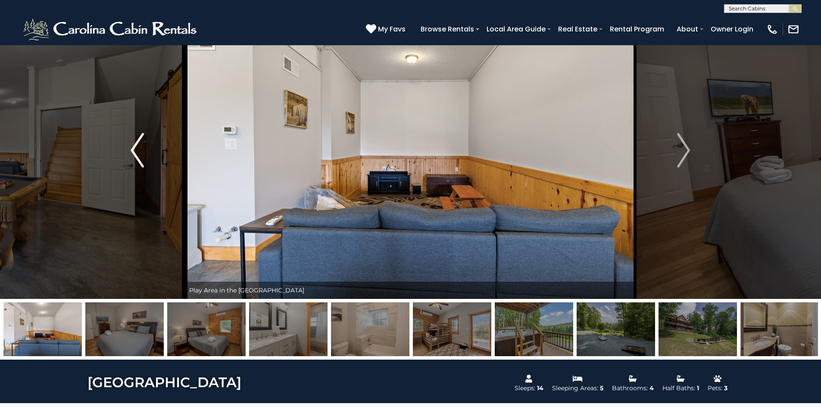
click at [139, 147] on img "Previous" at bounding box center [137, 150] width 13 height 34
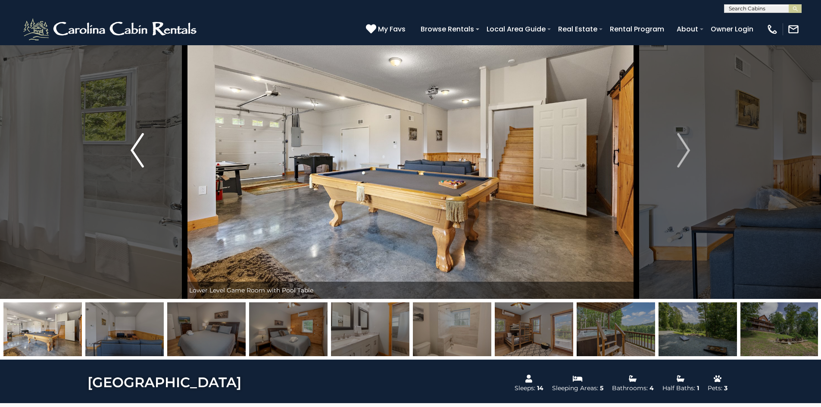
click at [139, 147] on img "Previous" at bounding box center [137, 150] width 13 height 34
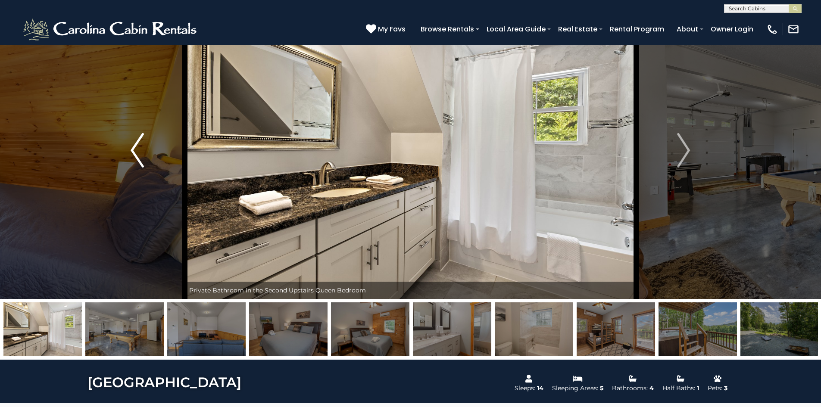
click at [139, 147] on img "Previous" at bounding box center [137, 150] width 13 height 34
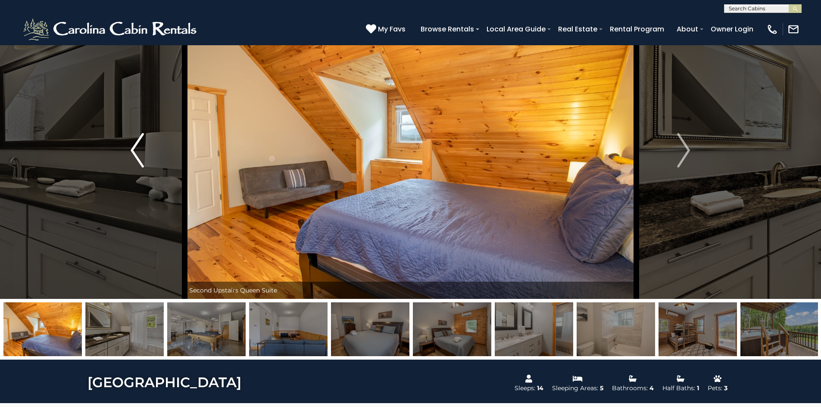
click at [139, 147] on img "Previous" at bounding box center [137, 150] width 13 height 34
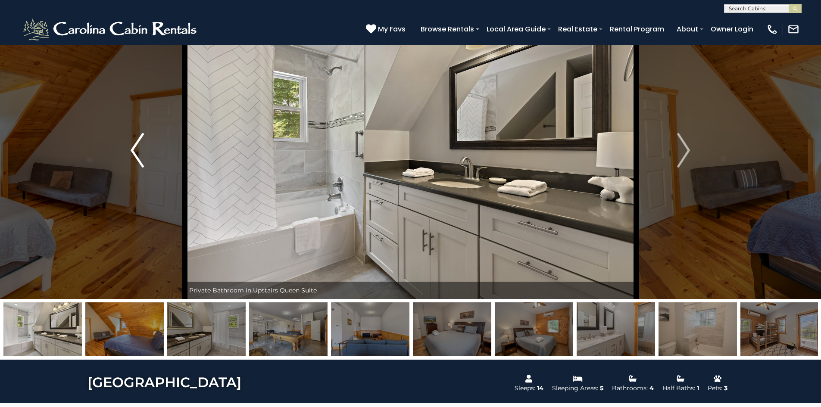
click at [139, 147] on img "Previous" at bounding box center [137, 150] width 13 height 34
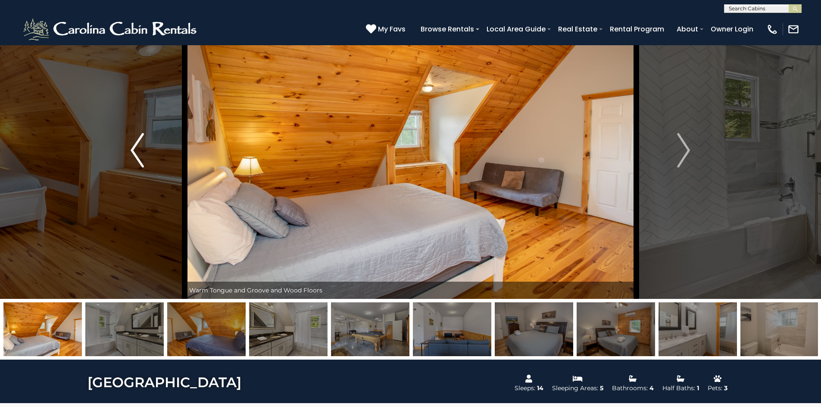
click at [139, 147] on img "Previous" at bounding box center [137, 150] width 13 height 34
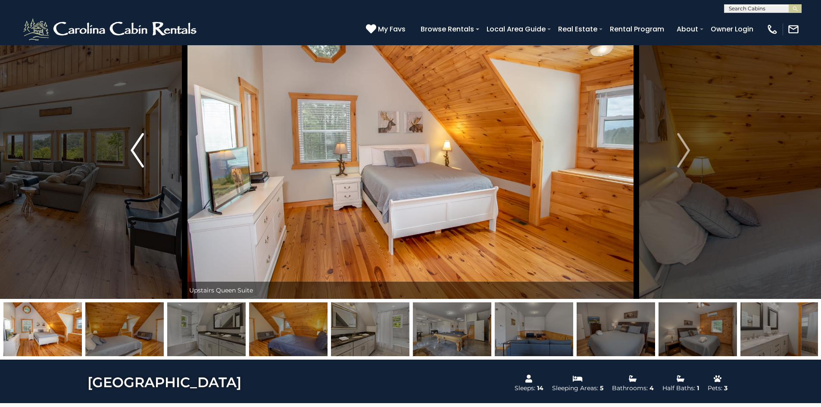
click at [139, 147] on img "Previous" at bounding box center [137, 150] width 13 height 34
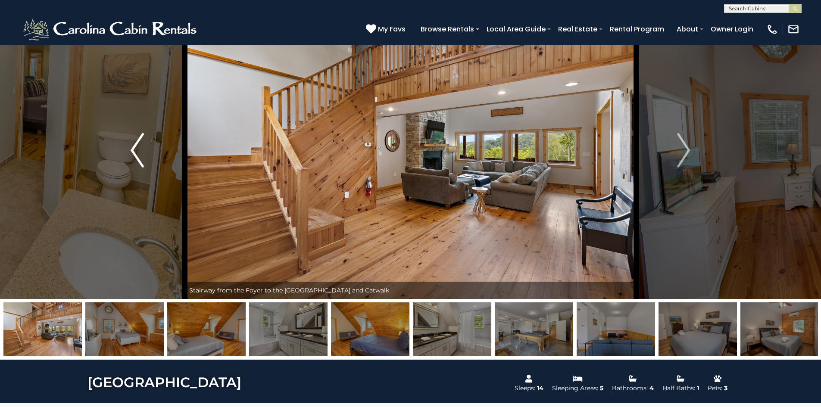
click at [139, 147] on img "Previous" at bounding box center [137, 150] width 13 height 34
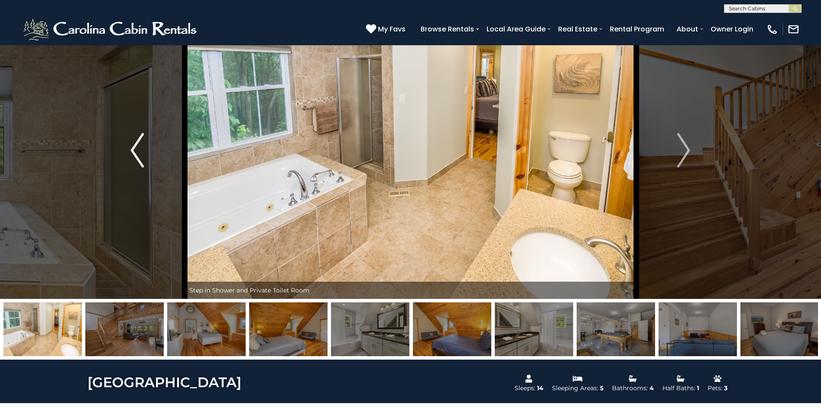
click at [139, 147] on img "Previous" at bounding box center [137, 150] width 13 height 34
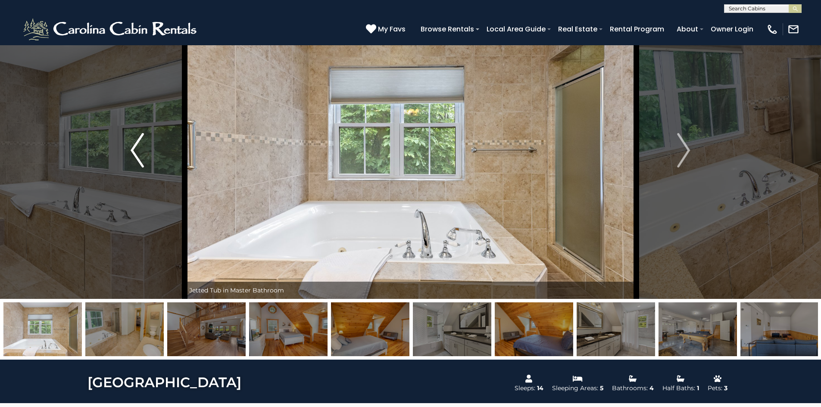
click at [139, 147] on img "Previous" at bounding box center [137, 150] width 13 height 34
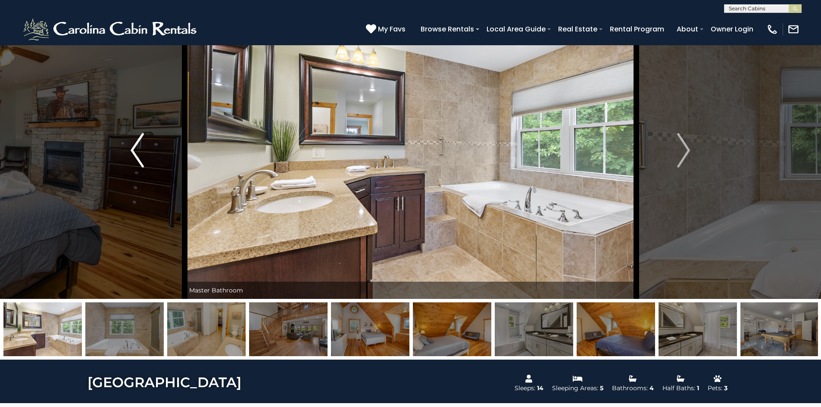
click at [139, 147] on img "Previous" at bounding box center [137, 150] width 13 height 34
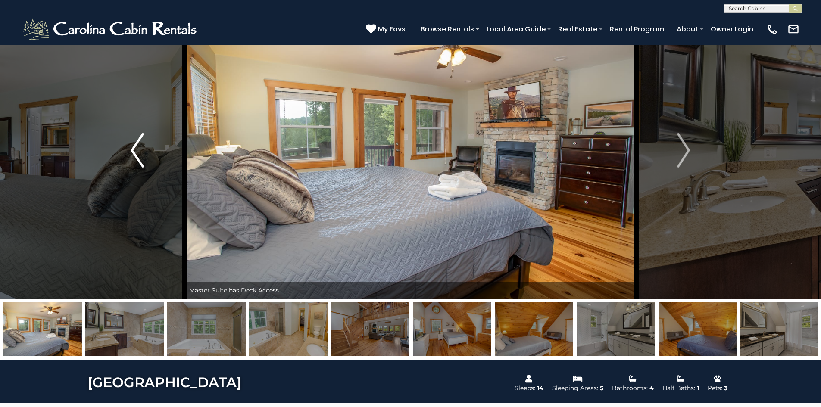
click at [139, 147] on img "Previous" at bounding box center [137, 150] width 13 height 34
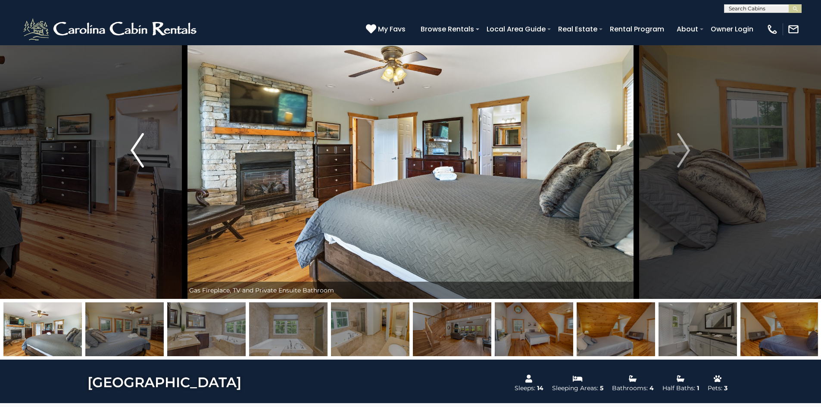
click at [140, 145] on img "Previous" at bounding box center [137, 150] width 13 height 34
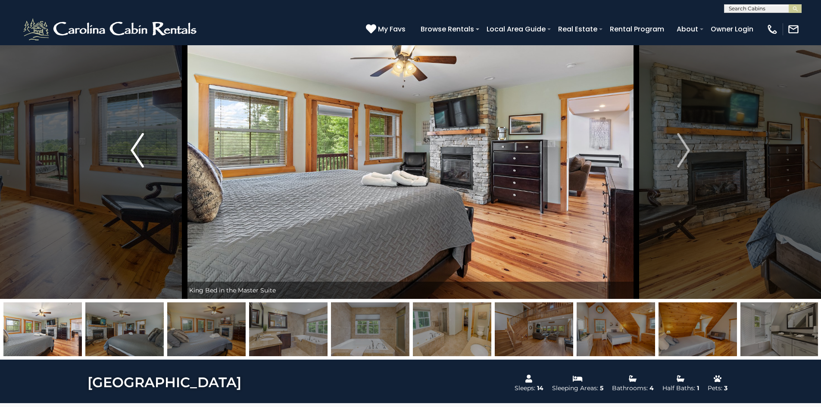
click at [140, 144] on img "Previous" at bounding box center [137, 150] width 13 height 34
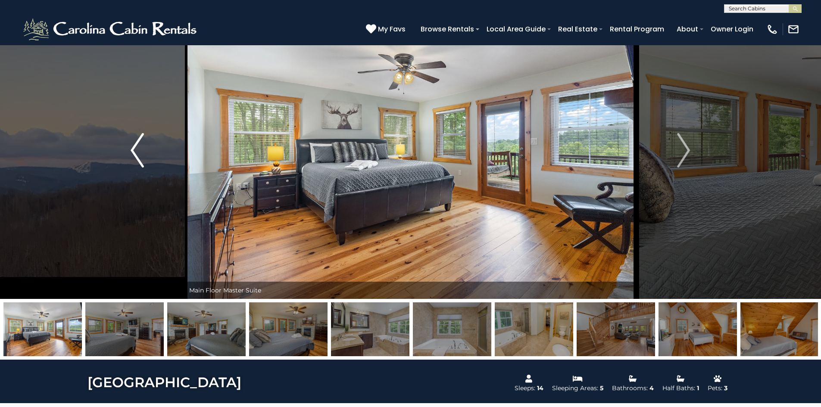
click at [136, 141] on img "Previous" at bounding box center [137, 150] width 13 height 34
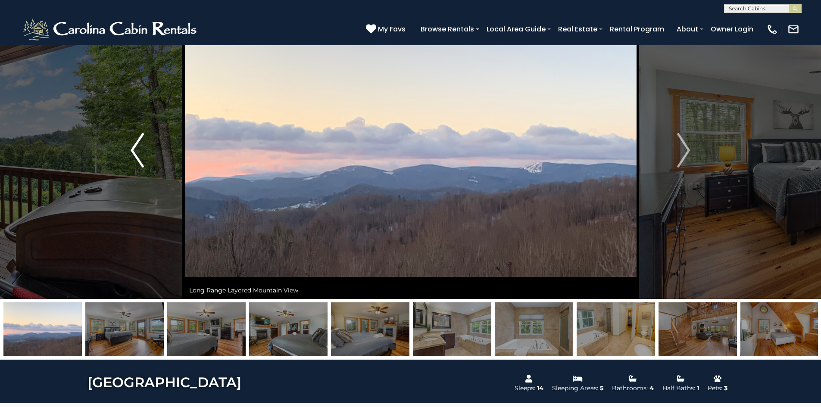
click at [140, 140] on img "Previous" at bounding box center [137, 150] width 13 height 34
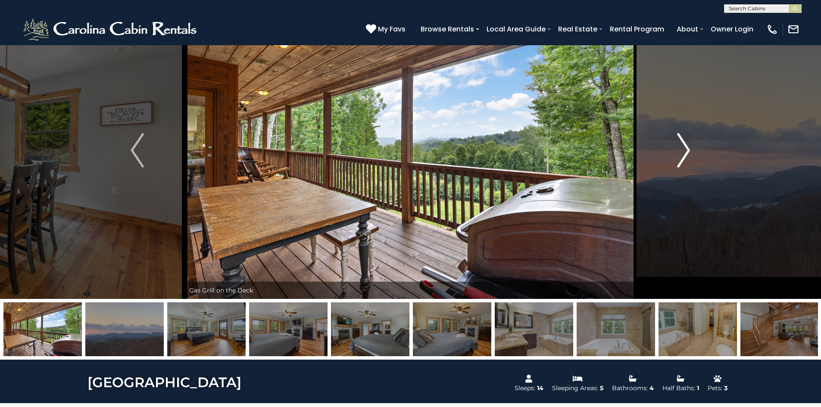
click at [684, 155] on img "Next" at bounding box center [683, 150] width 13 height 34
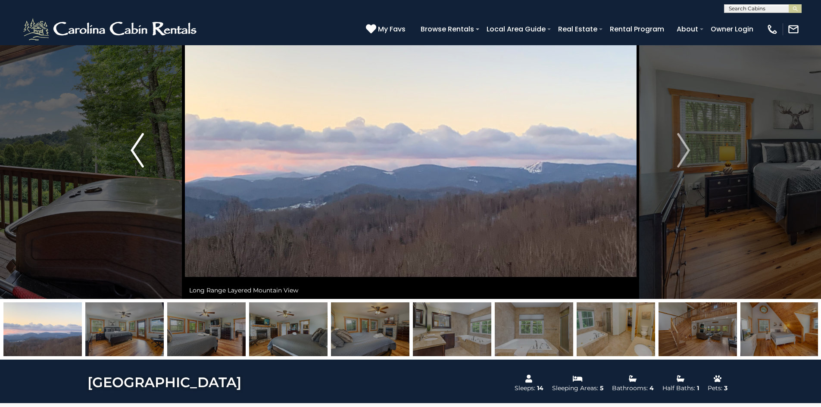
click at [134, 156] on img "Previous" at bounding box center [137, 150] width 13 height 34
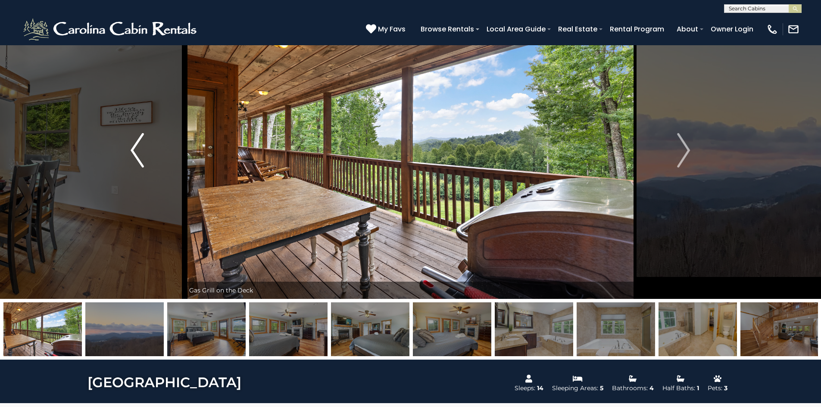
click at [134, 155] on img "Previous" at bounding box center [137, 150] width 13 height 34
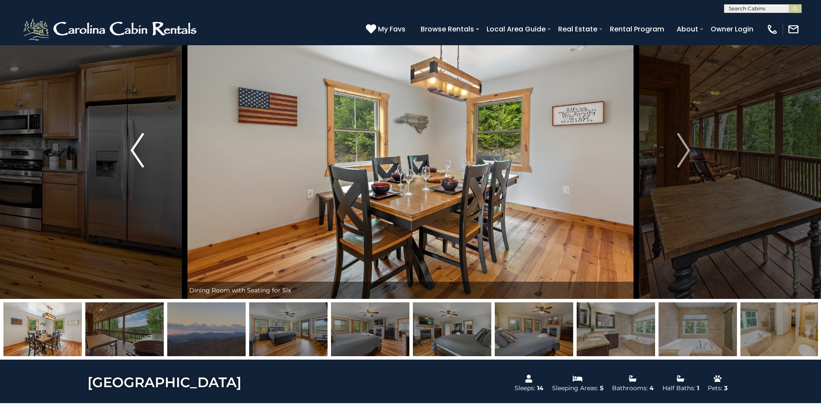
click at [134, 155] on img "Previous" at bounding box center [137, 150] width 13 height 34
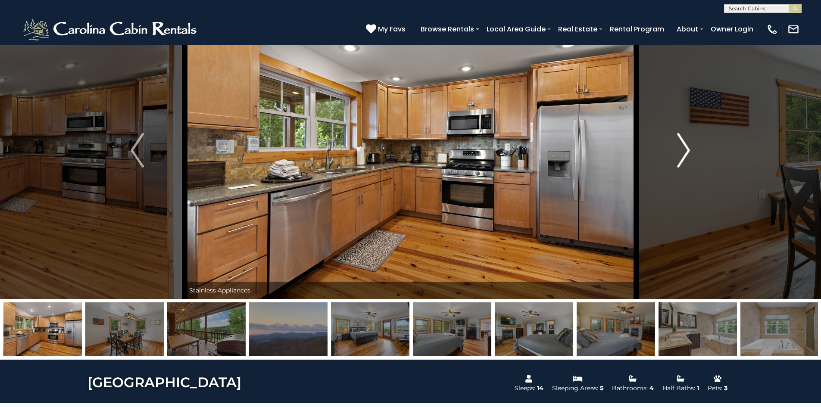
click at [683, 155] on img "Next" at bounding box center [683, 150] width 13 height 34
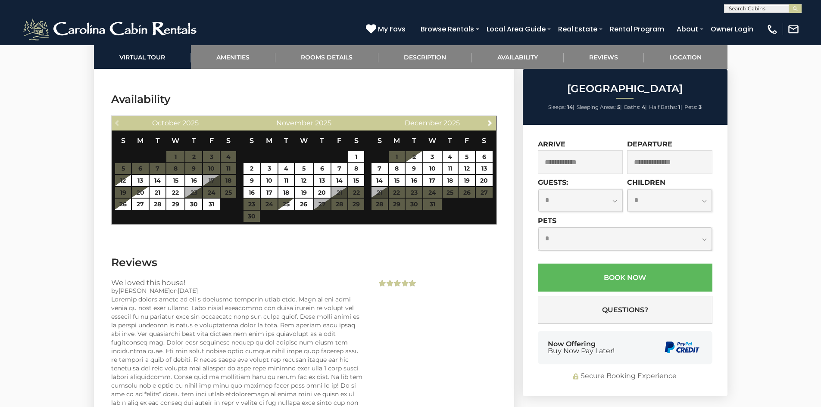
scroll to position [2629, 0]
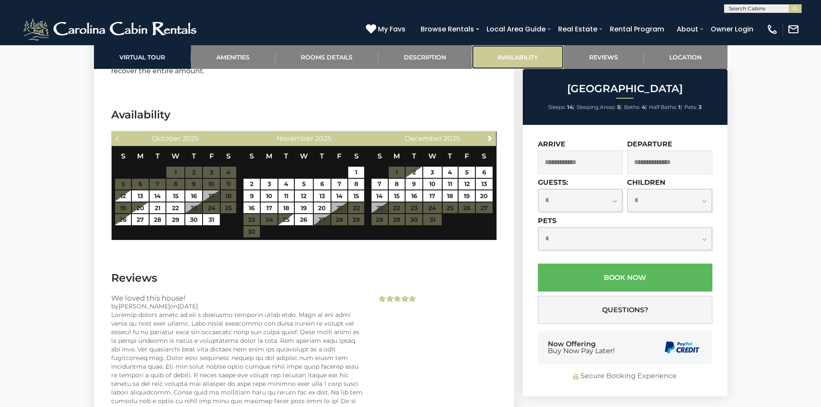
click at [526, 54] on link "Availability" at bounding box center [518, 57] width 92 height 24
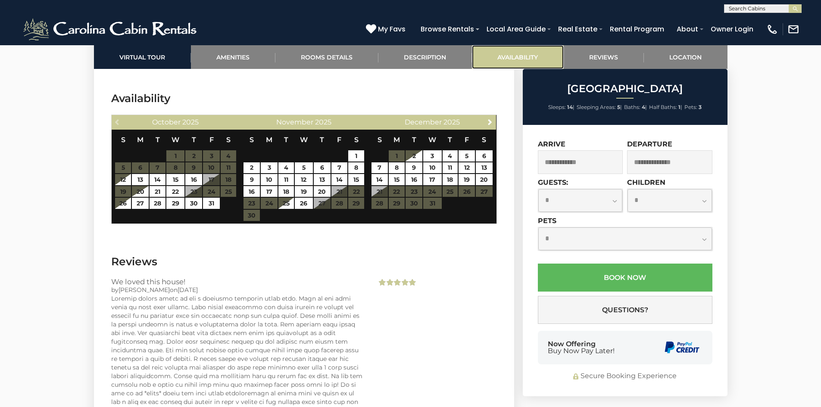
scroll to position [2647, 0]
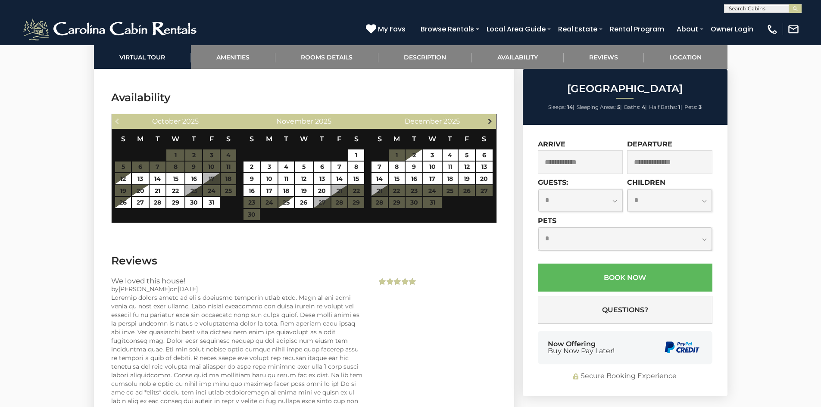
click at [488, 118] on span "Next" at bounding box center [490, 121] width 7 height 7
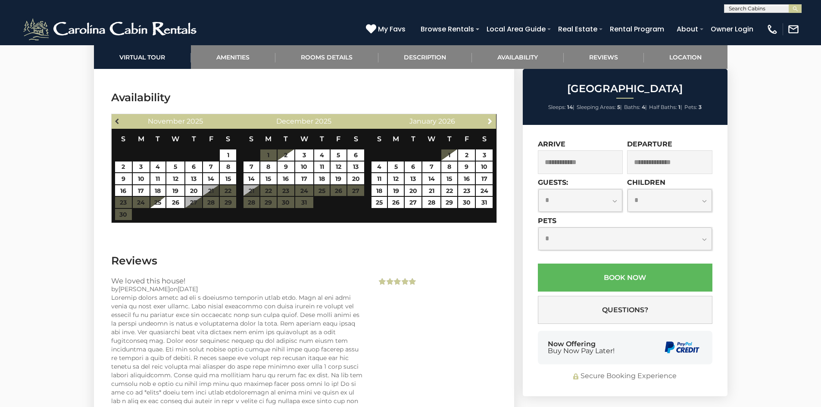
click at [114, 118] on span "Previous" at bounding box center [117, 121] width 7 height 7
